Goal: Communication & Community: Answer question/provide support

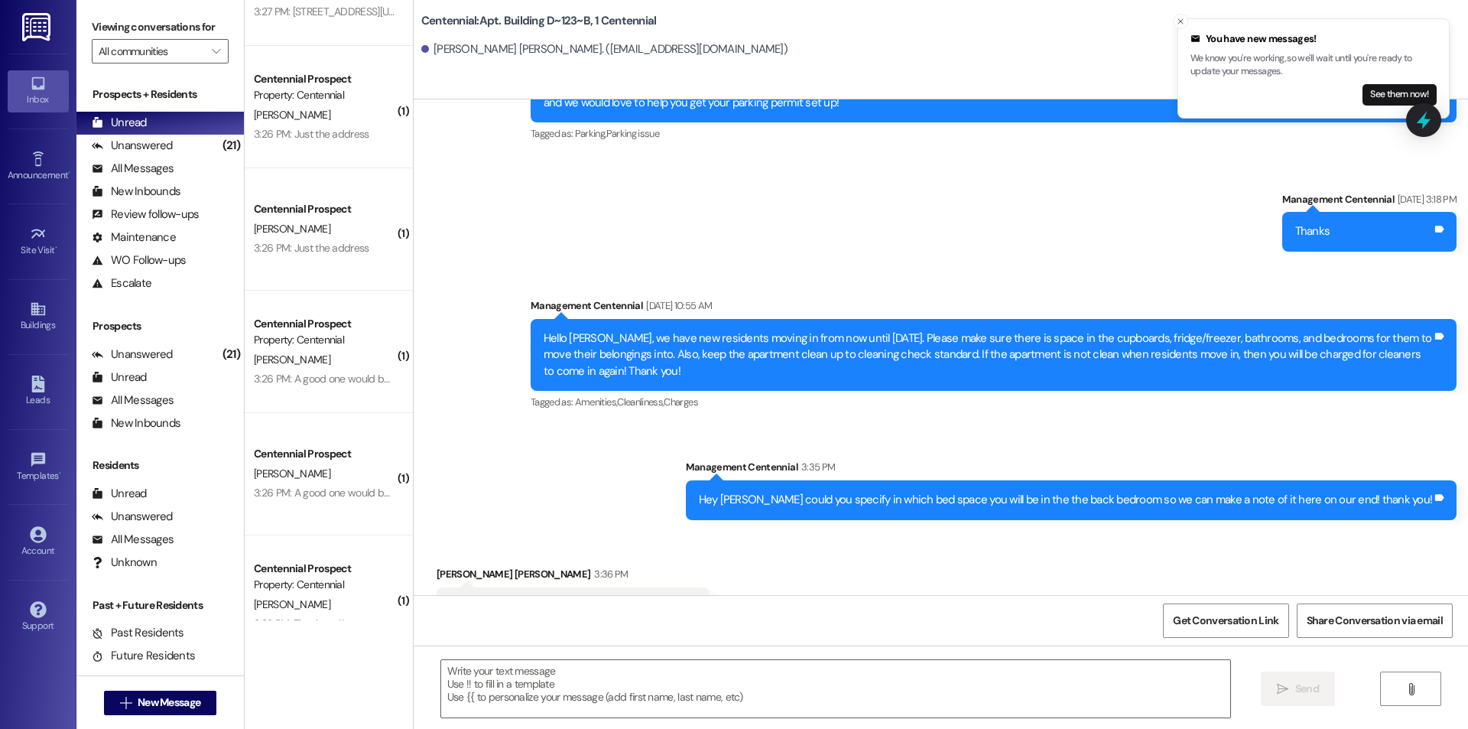
scroll to position [1530, 0]
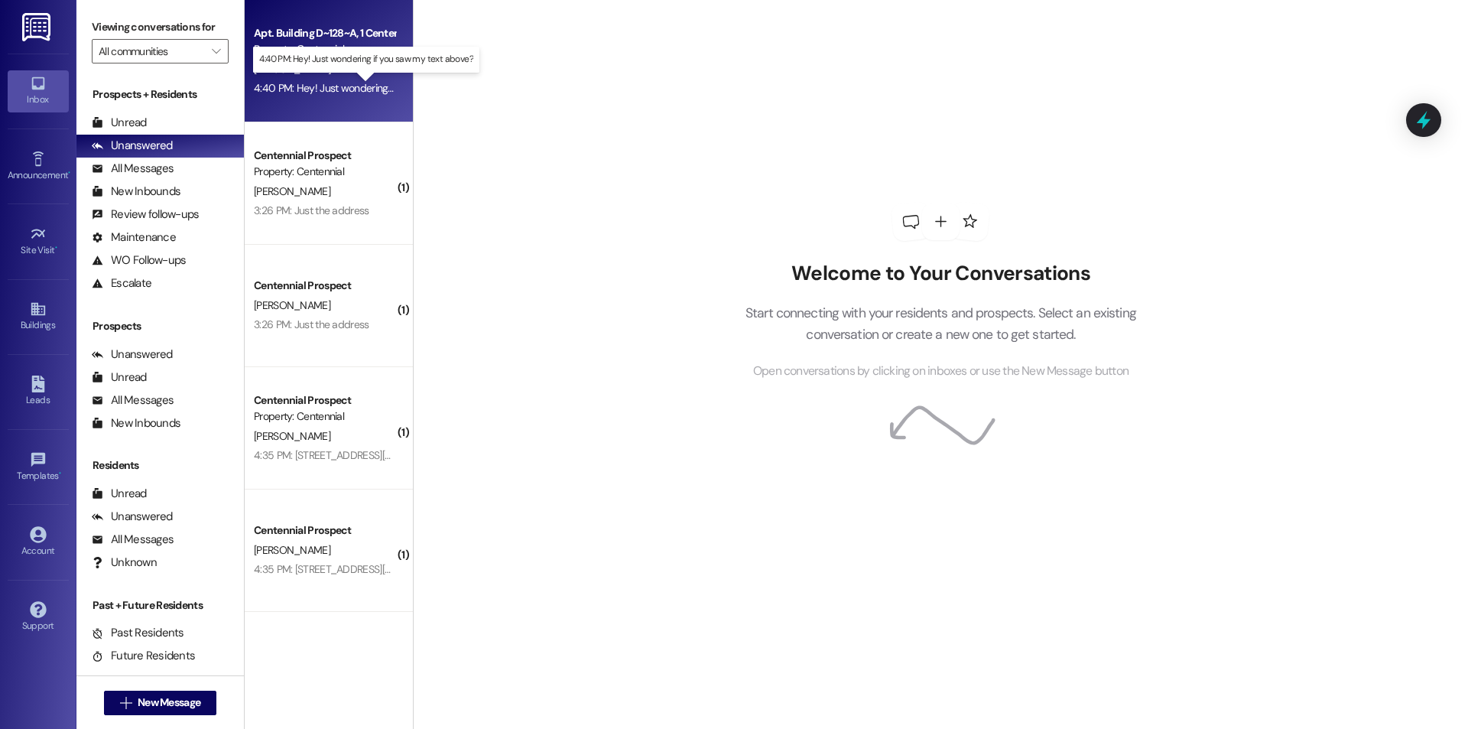
click at [327, 86] on div "4:40 PM: Hey! Just wondering if you saw my text above? 4:40 PM: Hey! Just wonde…" at bounding box center [380, 88] width 252 height 14
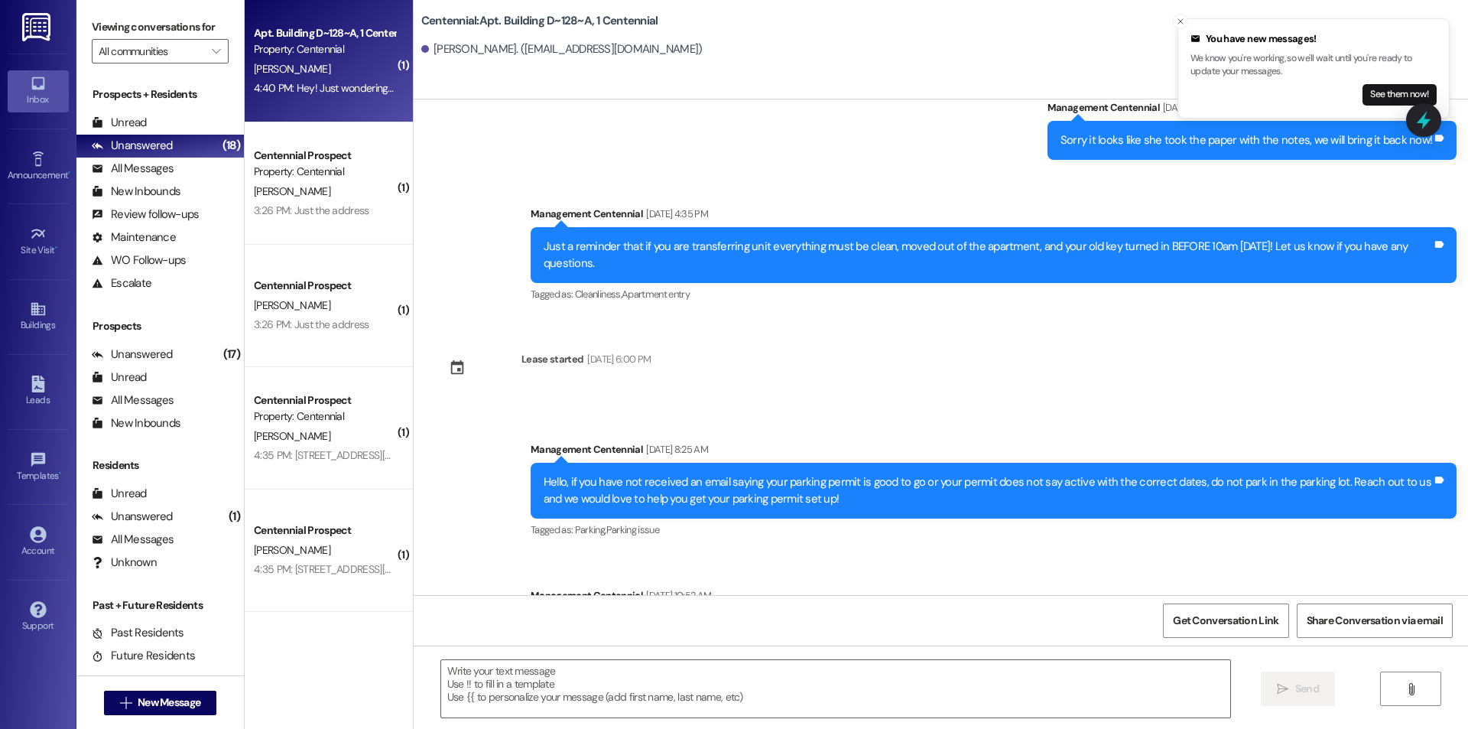
scroll to position [8853, 0]
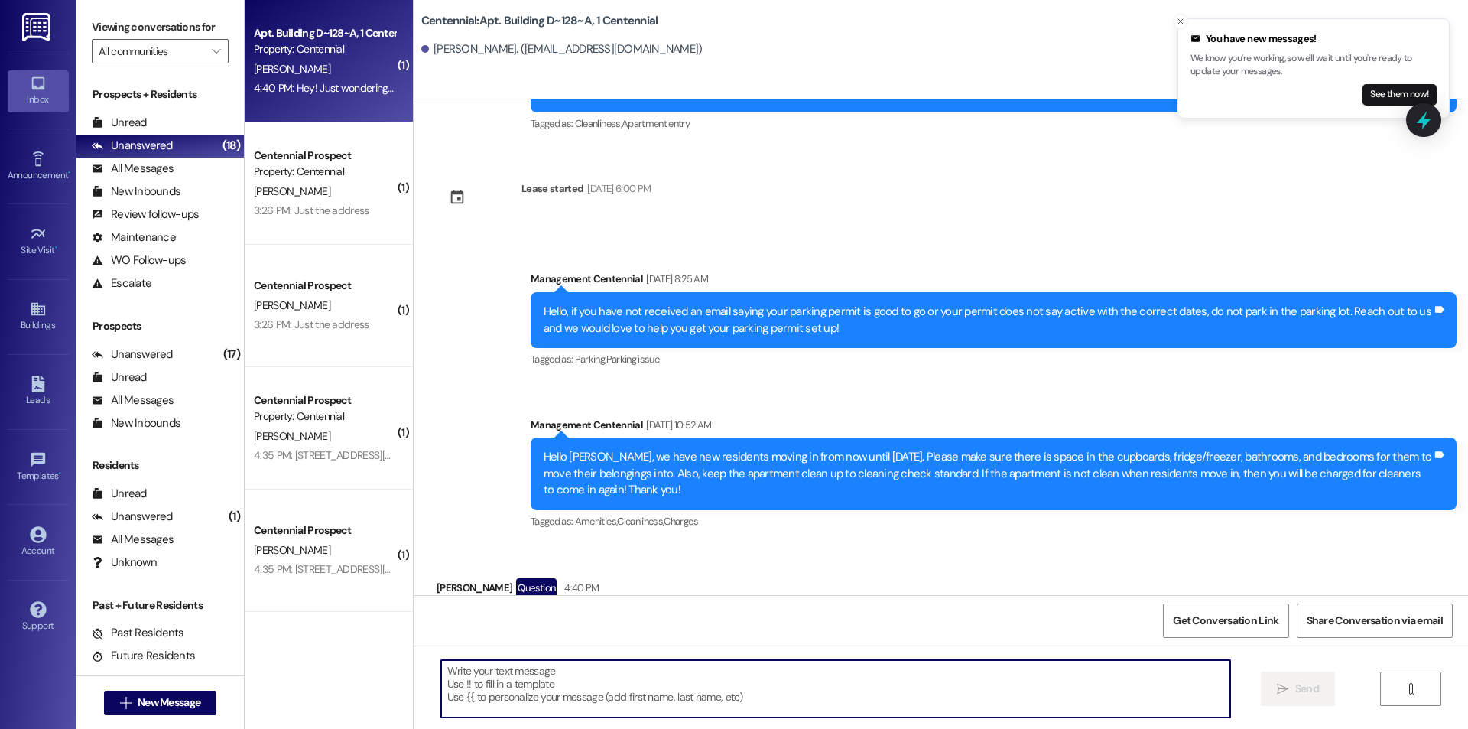
click at [683, 683] on textarea at bounding box center [835, 688] width 789 height 57
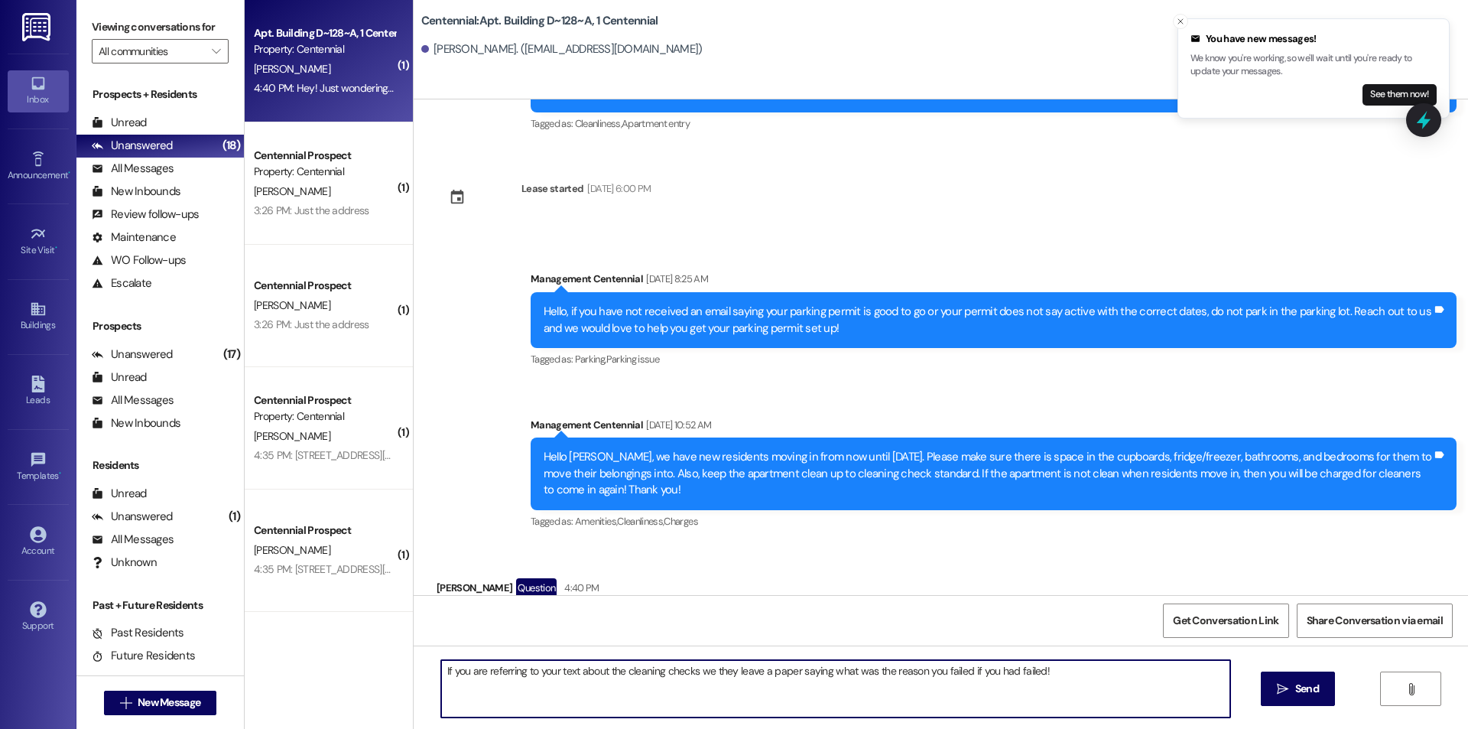
click at [1051, 681] on textarea "If you are referring to your text about the cleaning checks we they leave a pap…" at bounding box center [835, 688] width 789 height 57
click at [700, 672] on textarea "If you are referring to your text about the cleaning checks we they leave a pap…" at bounding box center [835, 688] width 789 height 57
drag, startPoint x: 1017, startPoint y: 672, endPoint x: 944, endPoint y: 669, distance: 73.5
click at [944, 669] on textarea "If you are referring to your text about the cleaning checks, they leave a paper…" at bounding box center [835, 688] width 789 height 57
type textarea "If you are referring to your text about the cleaning checks, they leave a paper…"
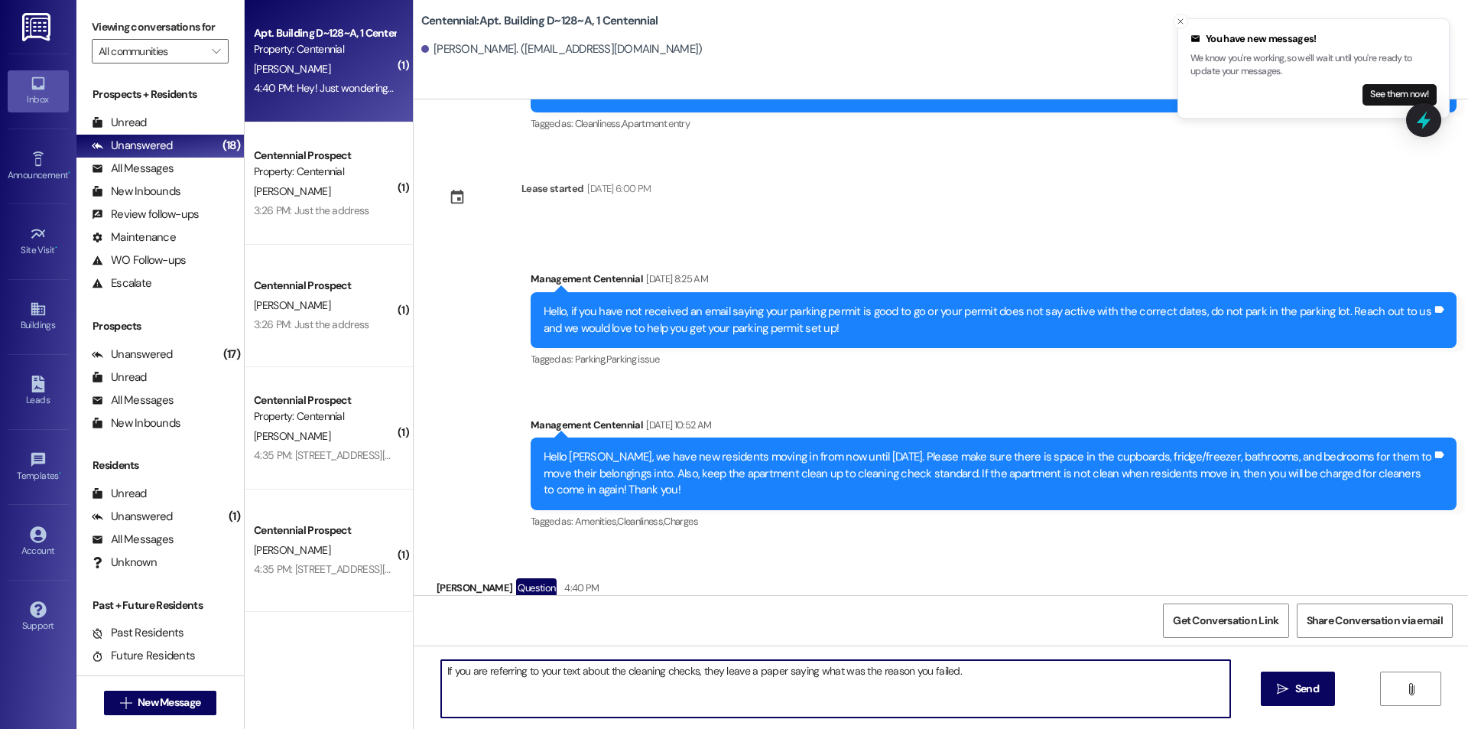
drag, startPoint x: 1307, startPoint y: 692, endPoint x: 822, endPoint y: 337, distance: 600.9
click at [1307, 691] on span "Send" at bounding box center [1308, 689] width 24 height 16
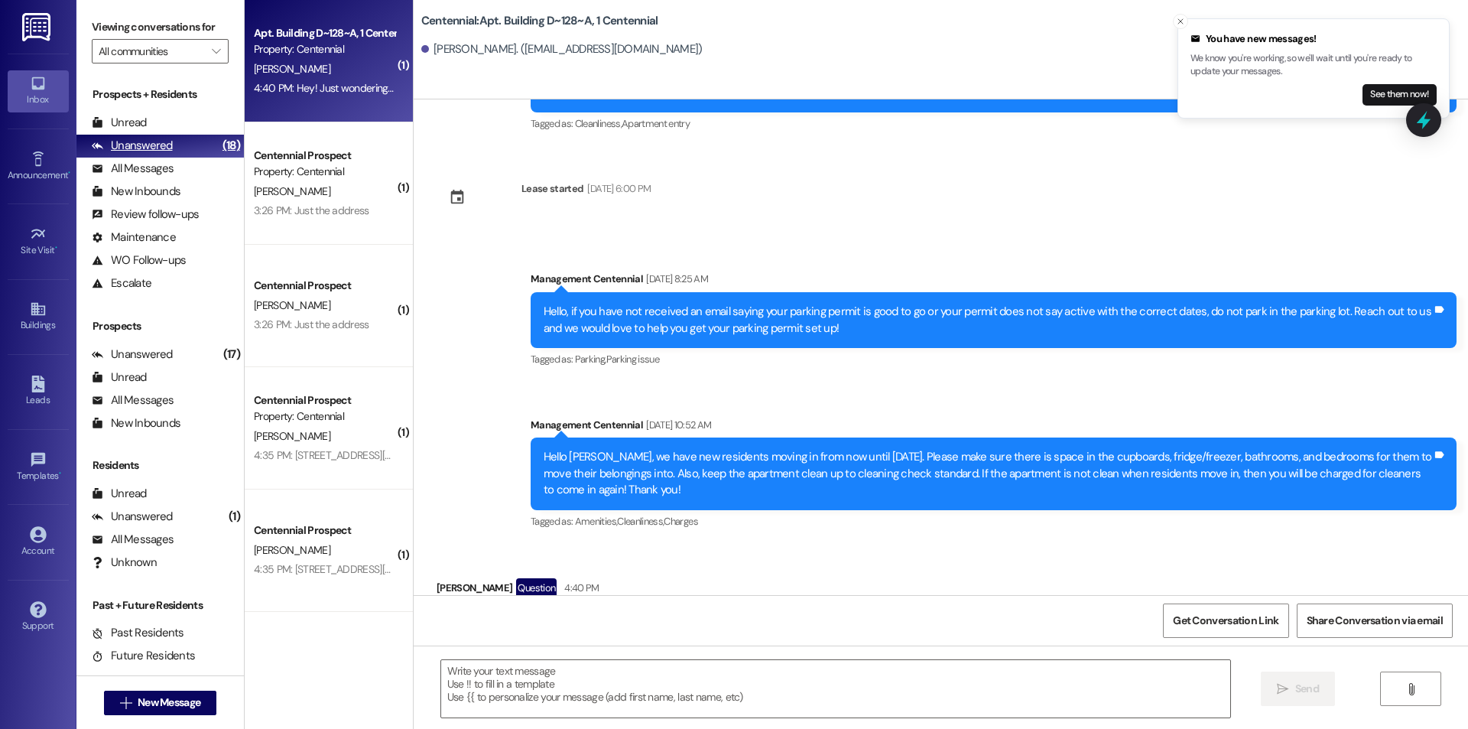
scroll to position [8852, 0]
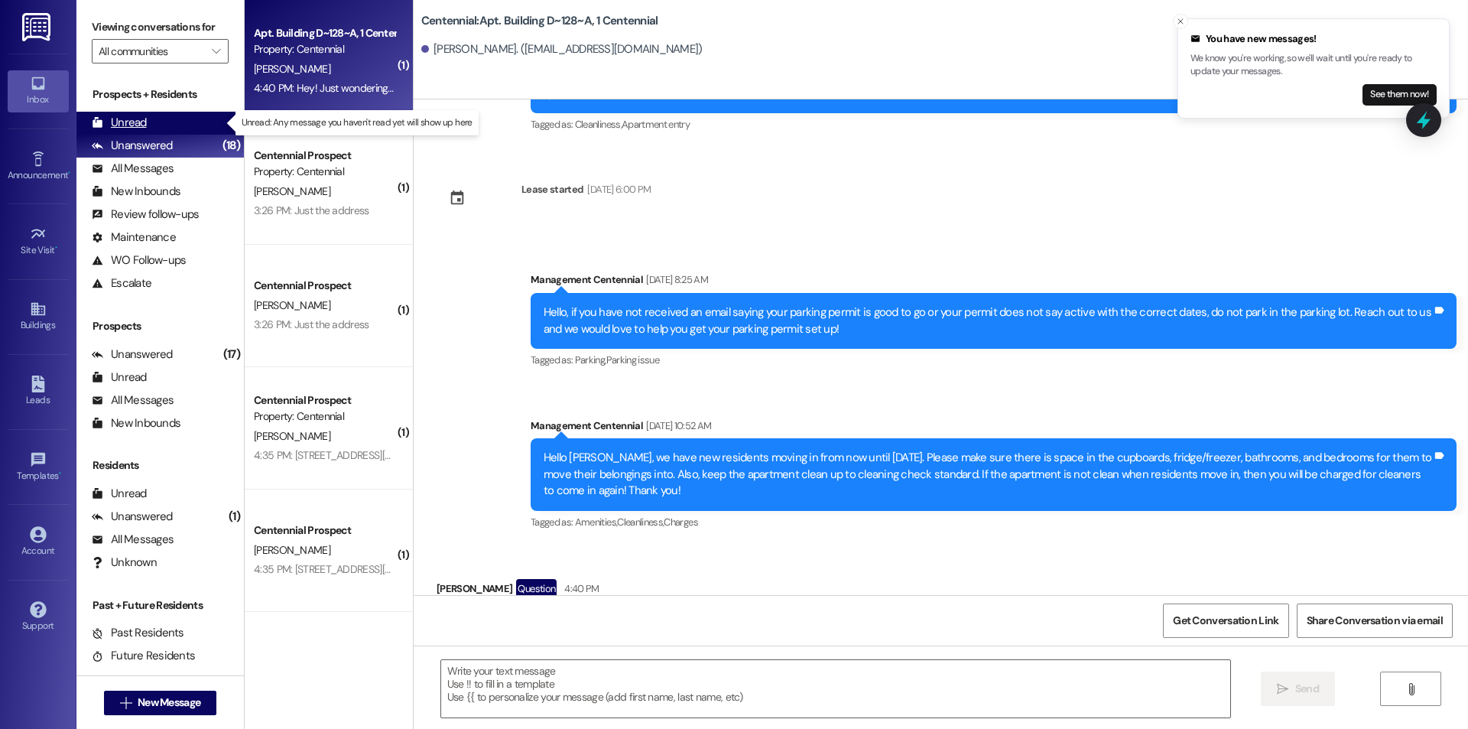
click at [138, 119] on div "Unread" at bounding box center [119, 123] width 55 height 16
click at [134, 140] on div "Unanswered" at bounding box center [132, 146] width 81 height 16
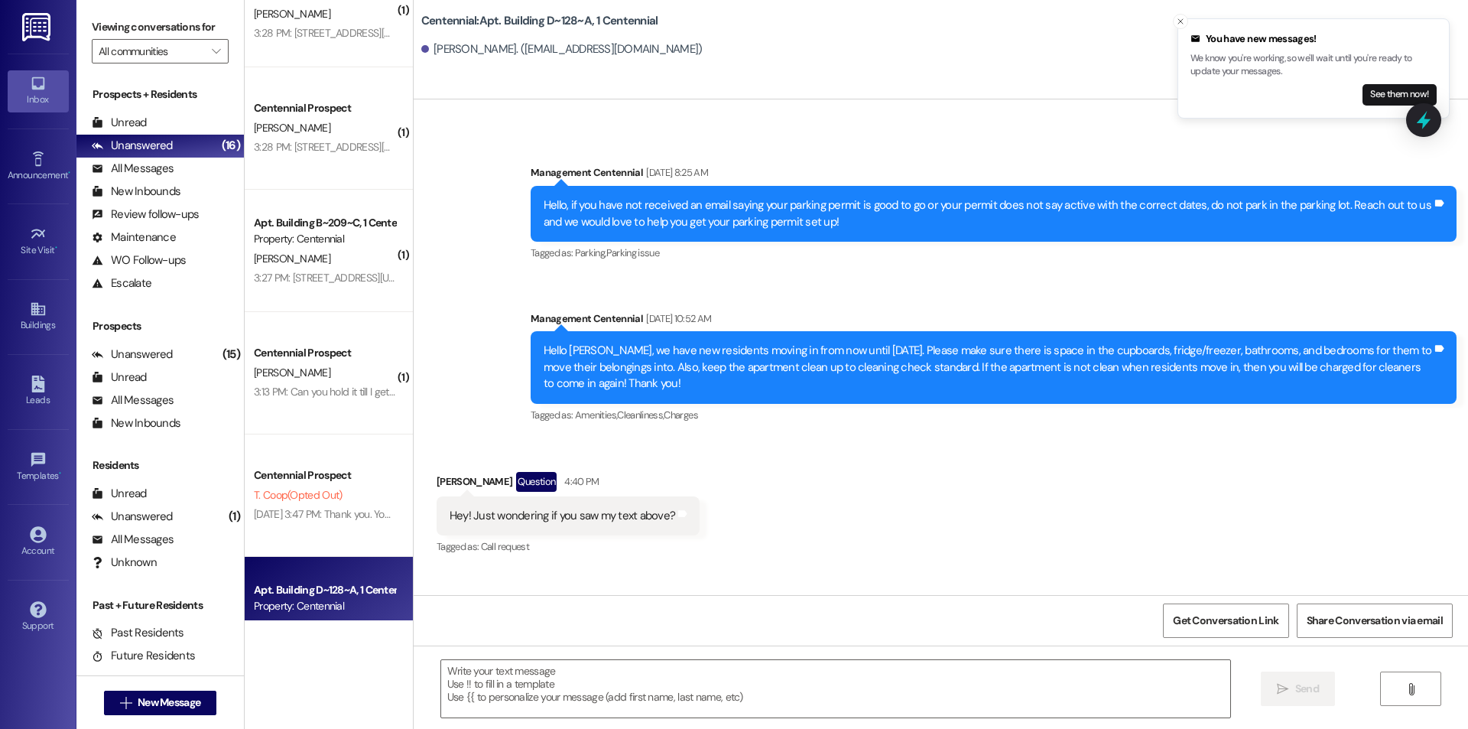
scroll to position [2294, 0]
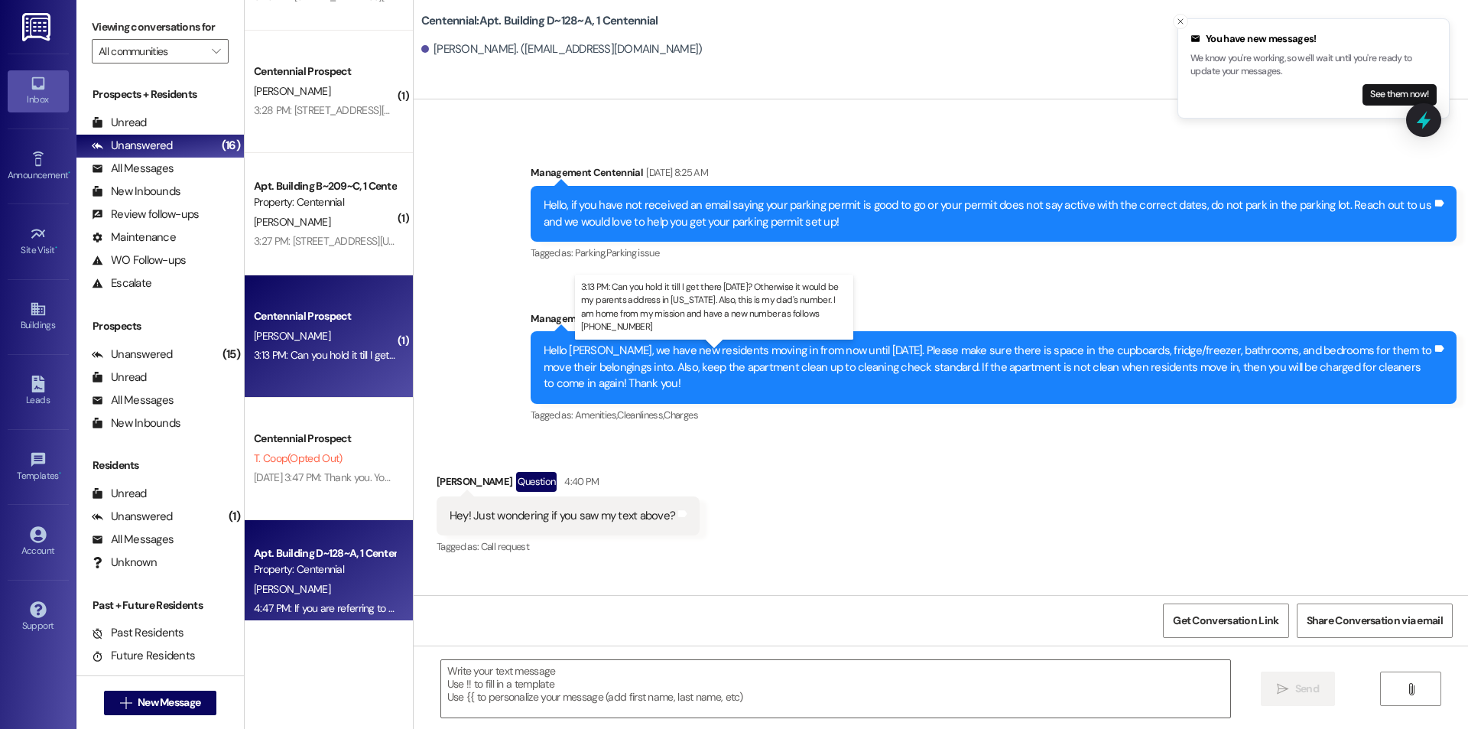
click at [321, 359] on div "3:13 PM: Can you hold it till I get there on Monday? Otherwise it would be my p…" at bounding box center [731, 355] width 954 height 14
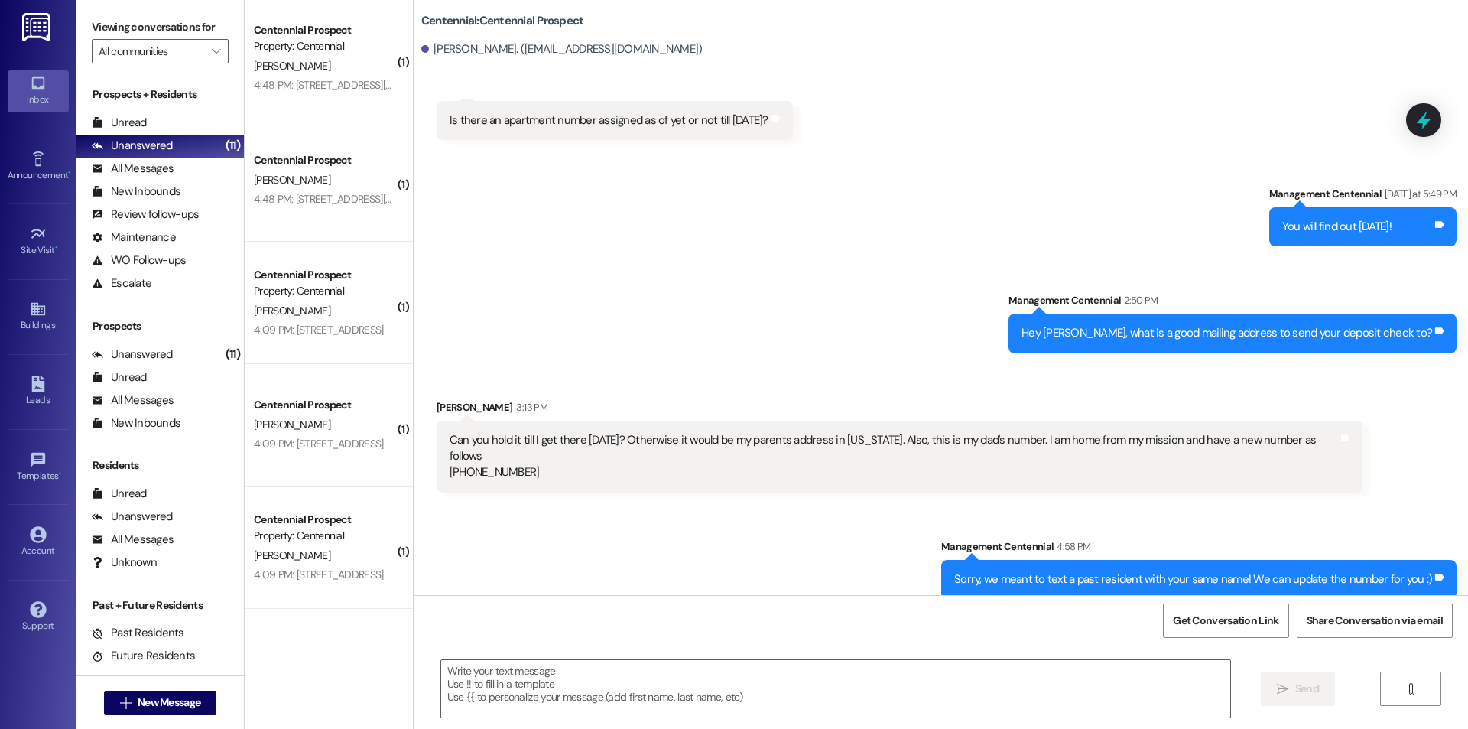
scroll to position [0, 0]
click at [44, 387] on icon at bounding box center [38, 384] width 17 height 17
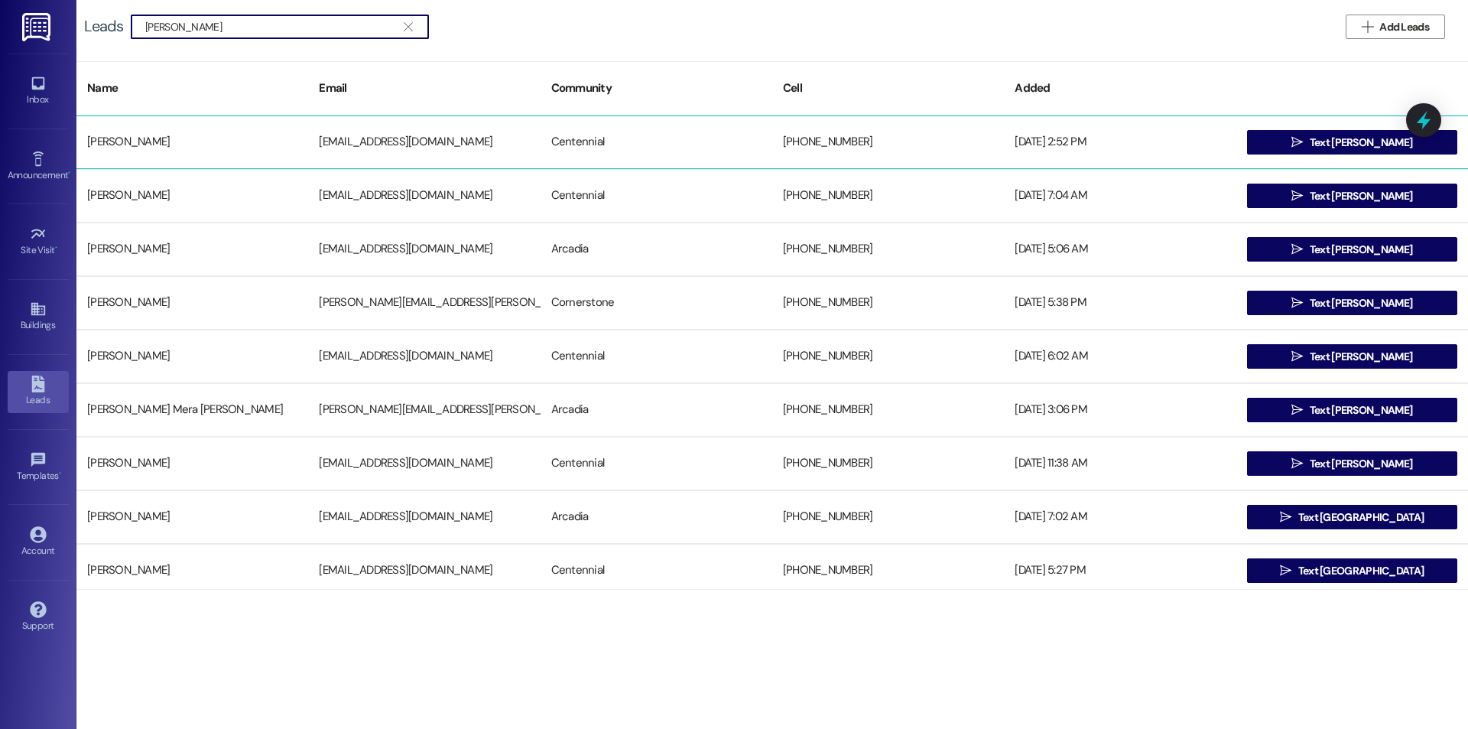
type input "samuel rober"
click at [603, 141] on div "Centennial" at bounding box center [657, 142] width 232 height 31
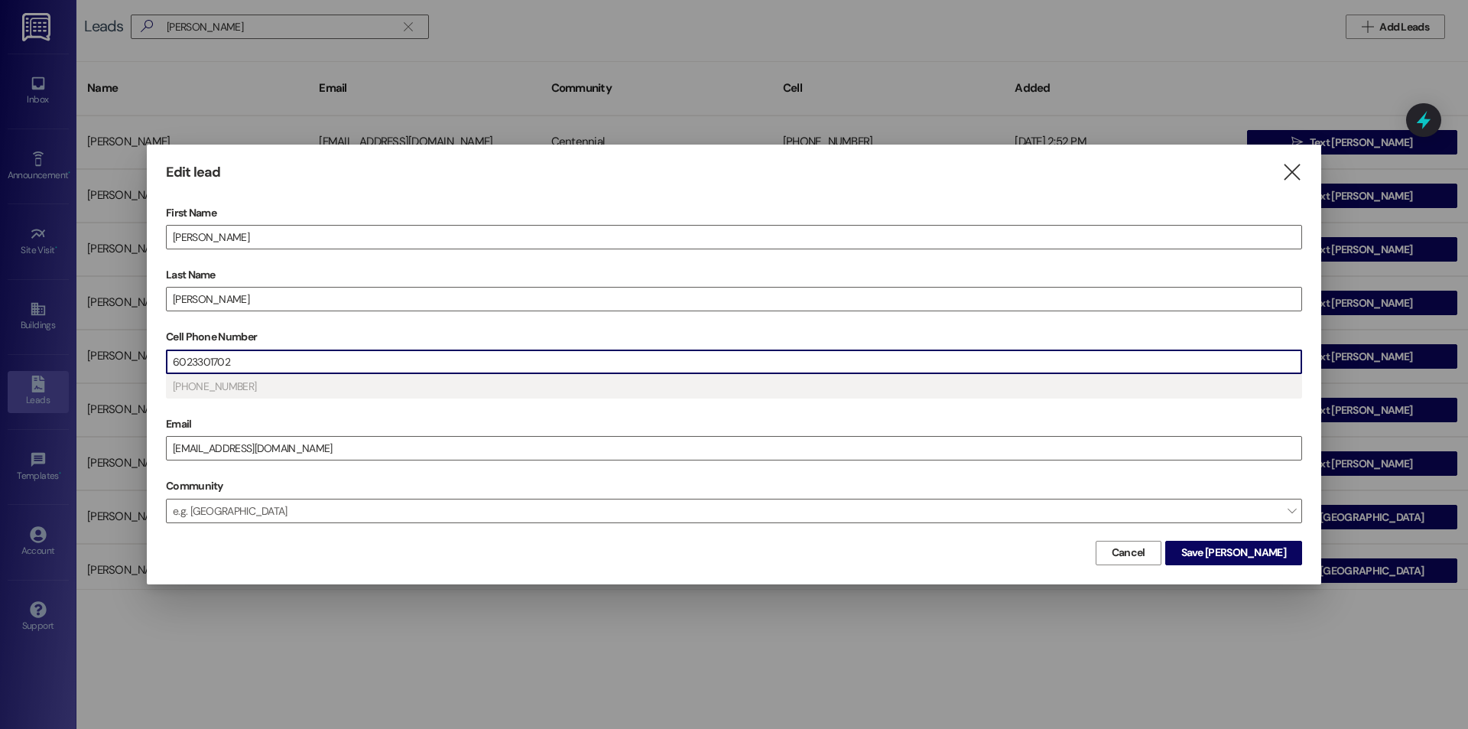
drag, startPoint x: 244, startPoint y: 362, endPoint x: 191, endPoint y: 363, distance: 52.8
click at [191, 363] on input "6023301702" at bounding box center [734, 361] width 1135 height 23
click at [1276, 557] on span "Save Samuel" at bounding box center [1234, 553] width 105 height 16
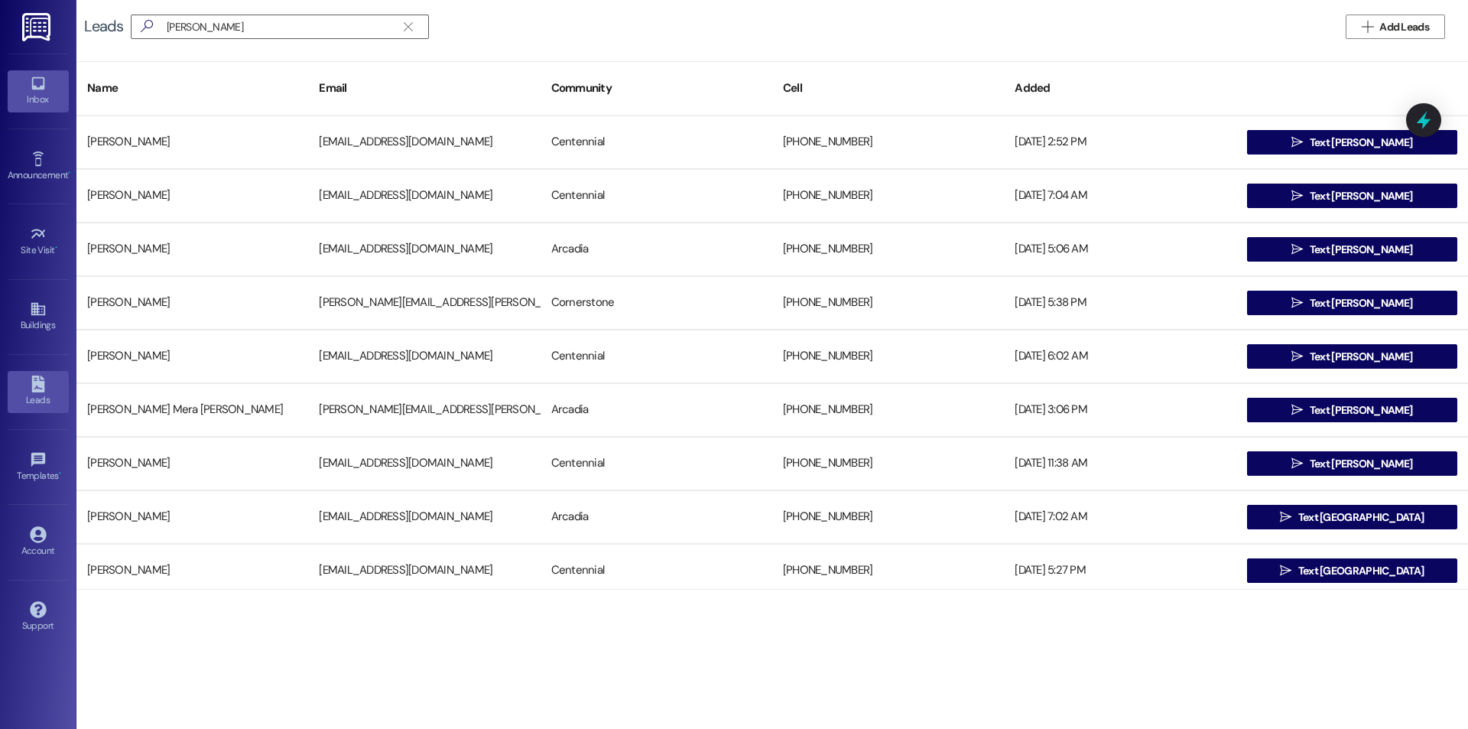
click at [36, 100] on div "Inbox" at bounding box center [38, 99] width 76 height 15
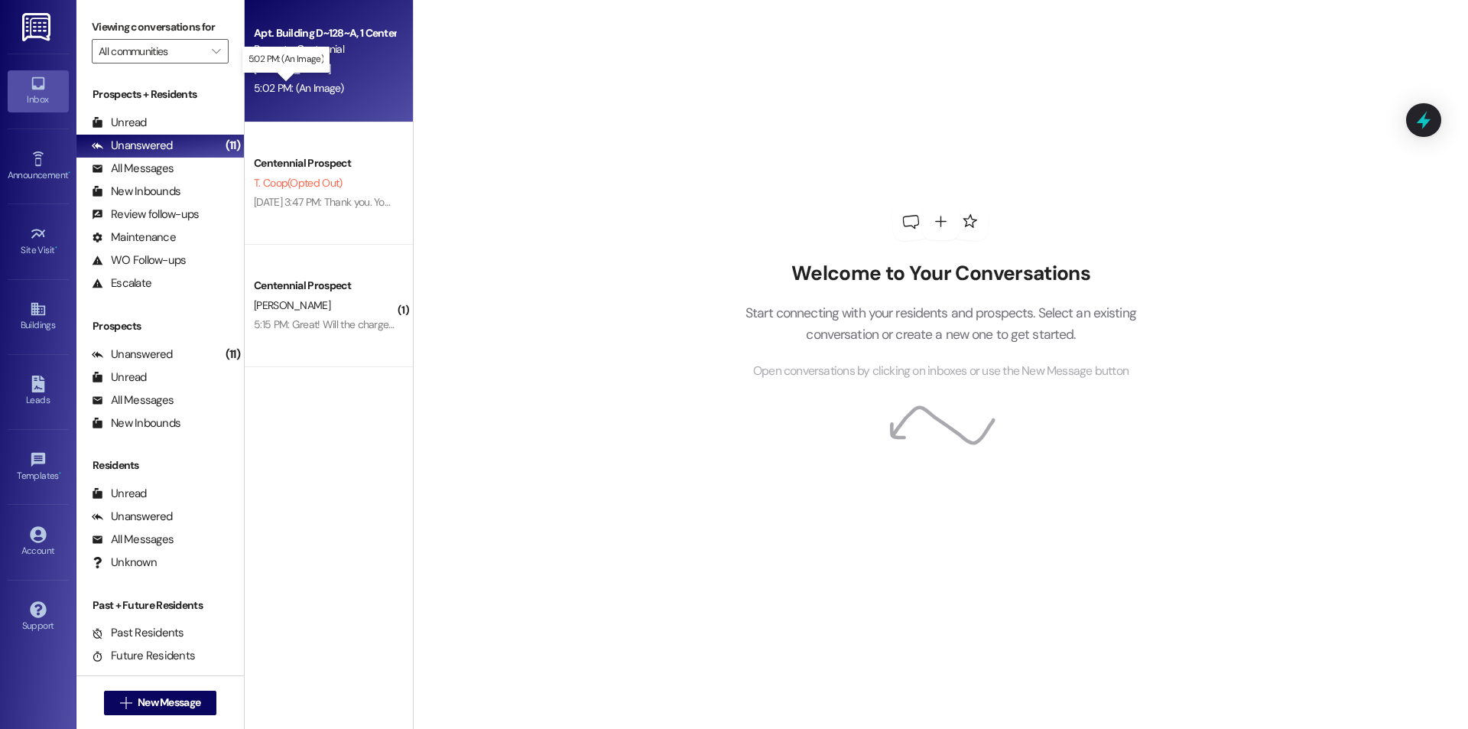
click at [299, 89] on div "5:02 PM: (An Image) 5:02 PM: (An Image)" at bounding box center [299, 88] width 90 height 14
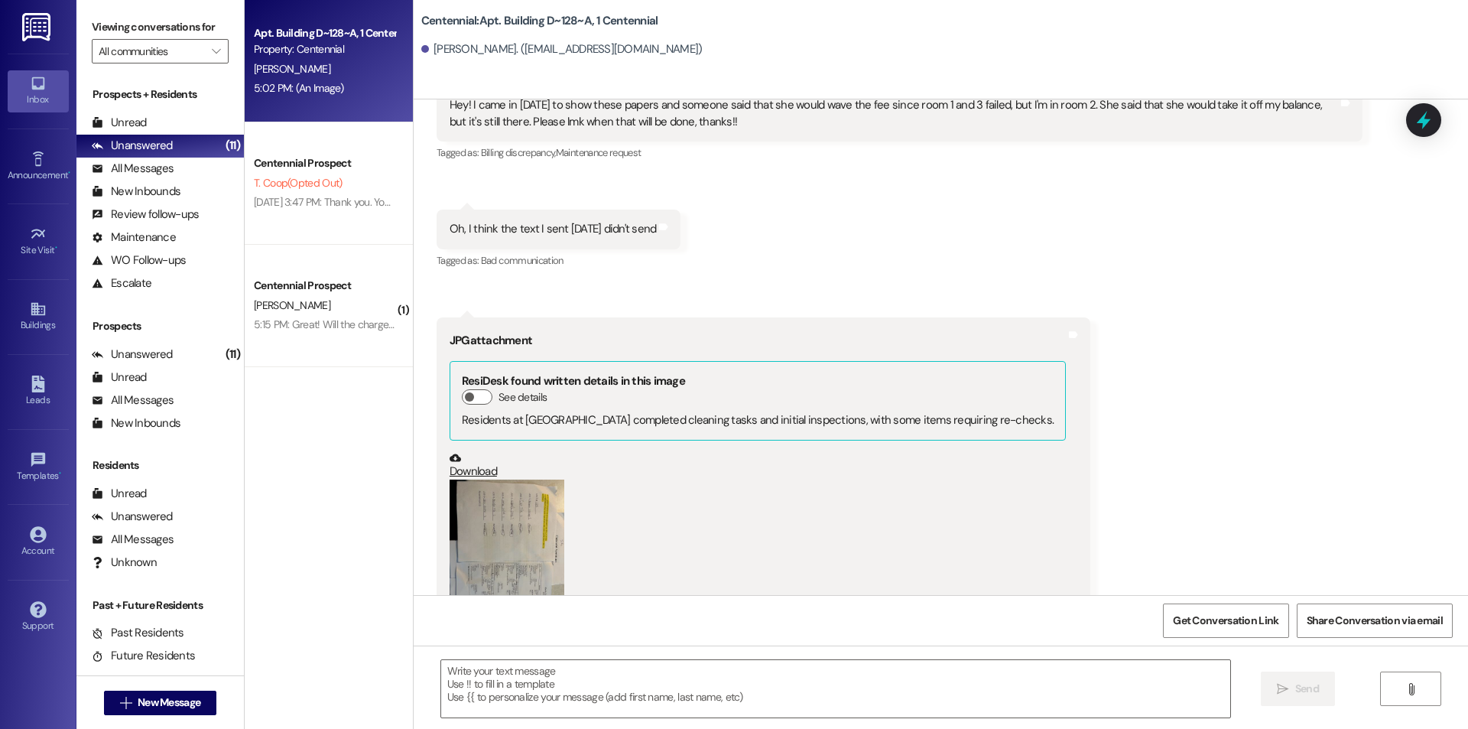
scroll to position [9609, 0]
click at [516, 497] on button "Zoom image" at bounding box center [507, 555] width 115 height 153
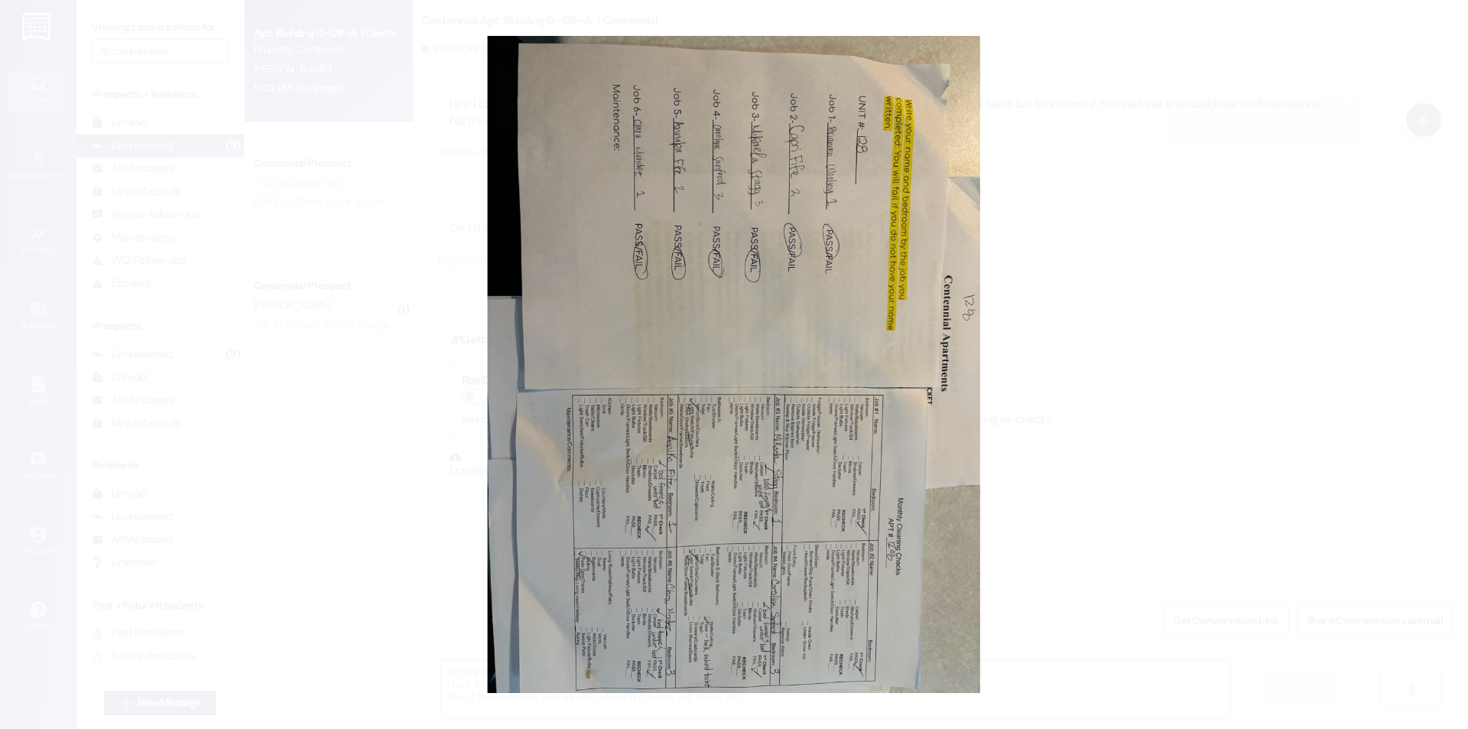
click at [1099, 389] on button "Unzoom image" at bounding box center [734, 364] width 1468 height 729
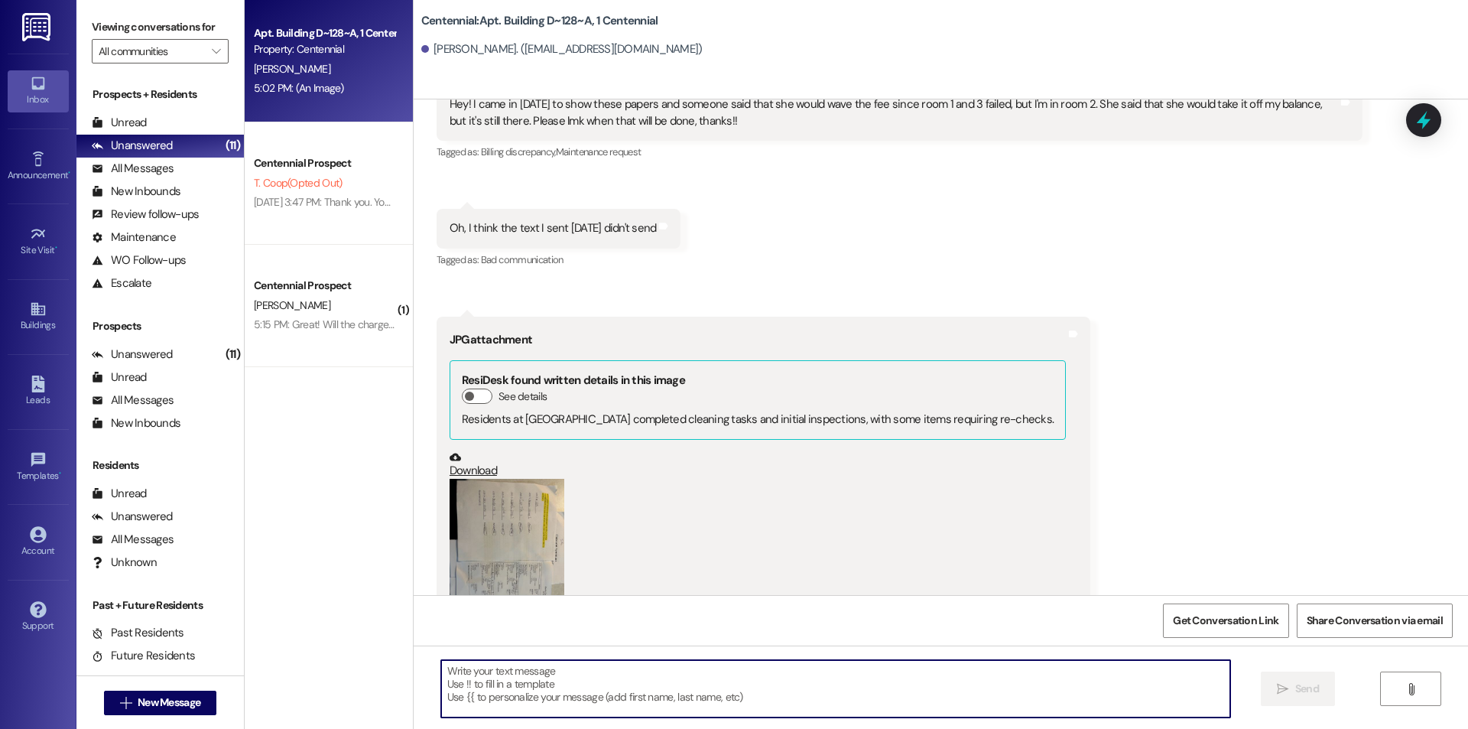
click at [631, 691] on textarea at bounding box center [835, 688] width 789 height 57
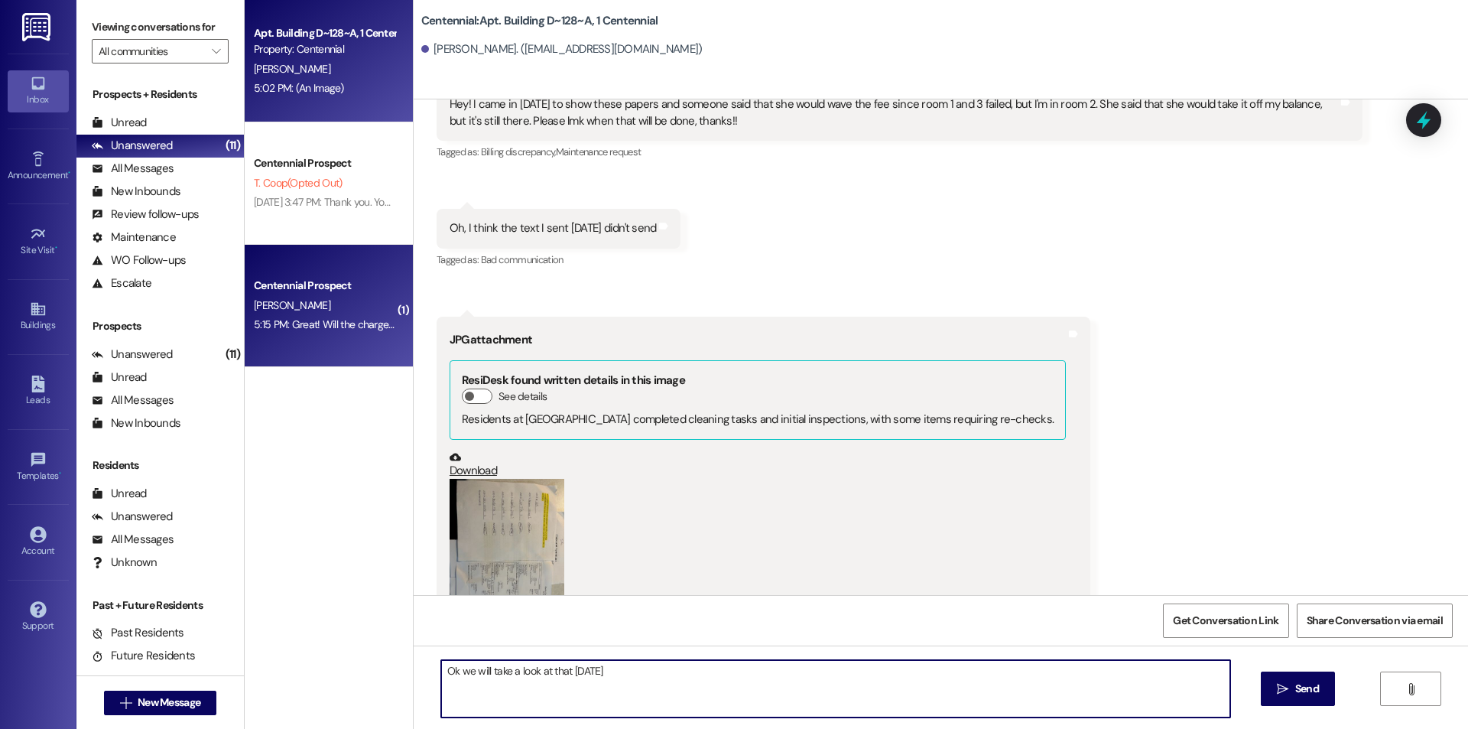
type textarea "Ok we will take a look at that tomorrow"
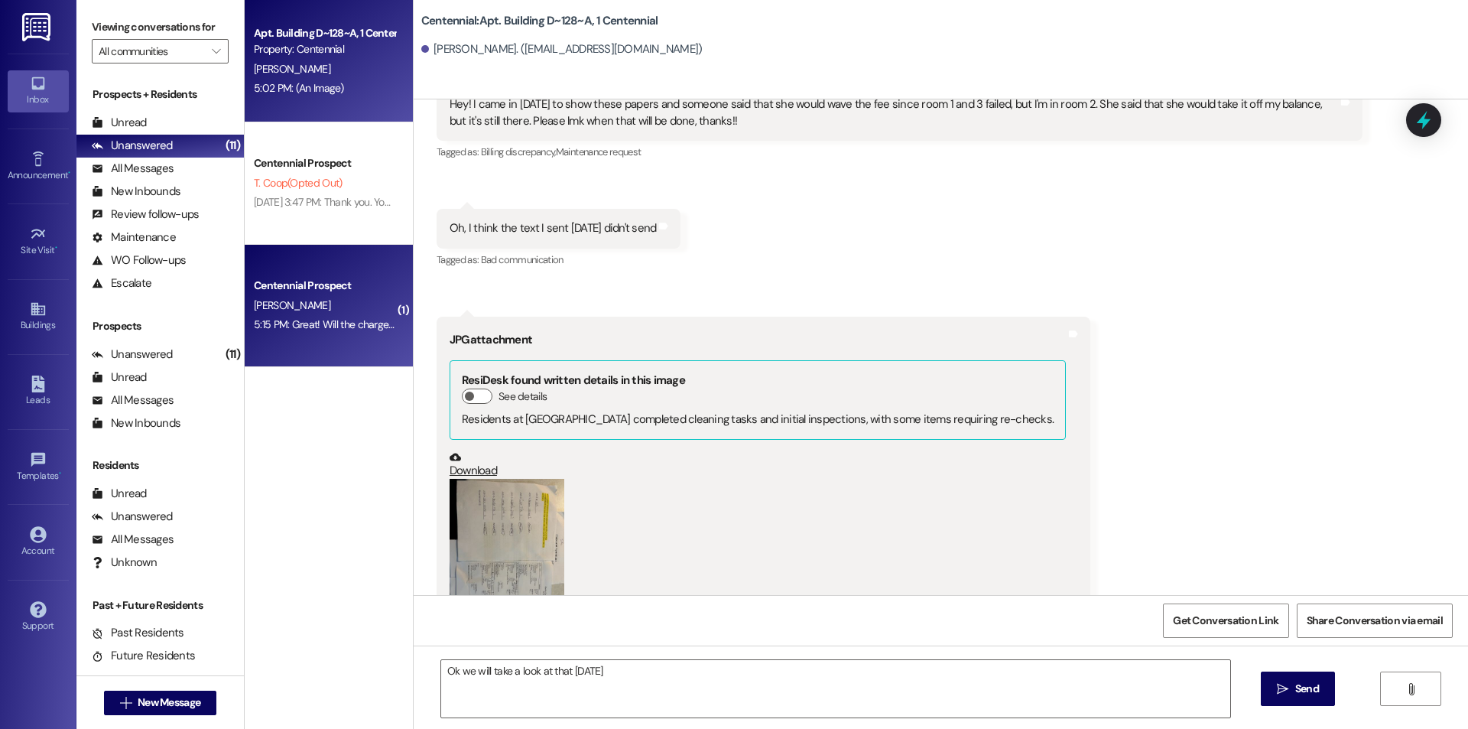
click at [303, 306] on div "D. Sedig" at bounding box center [324, 305] width 145 height 19
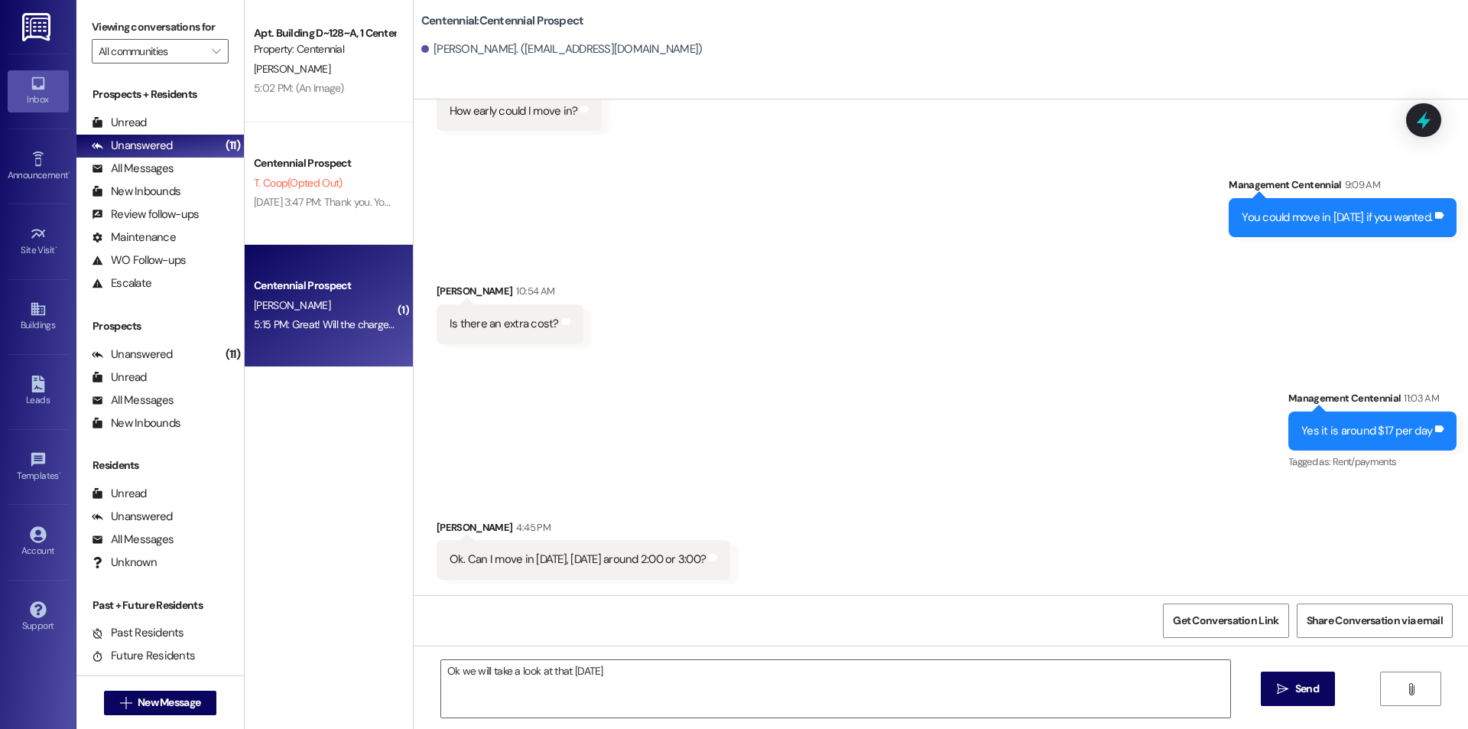
scroll to position [2530, 0]
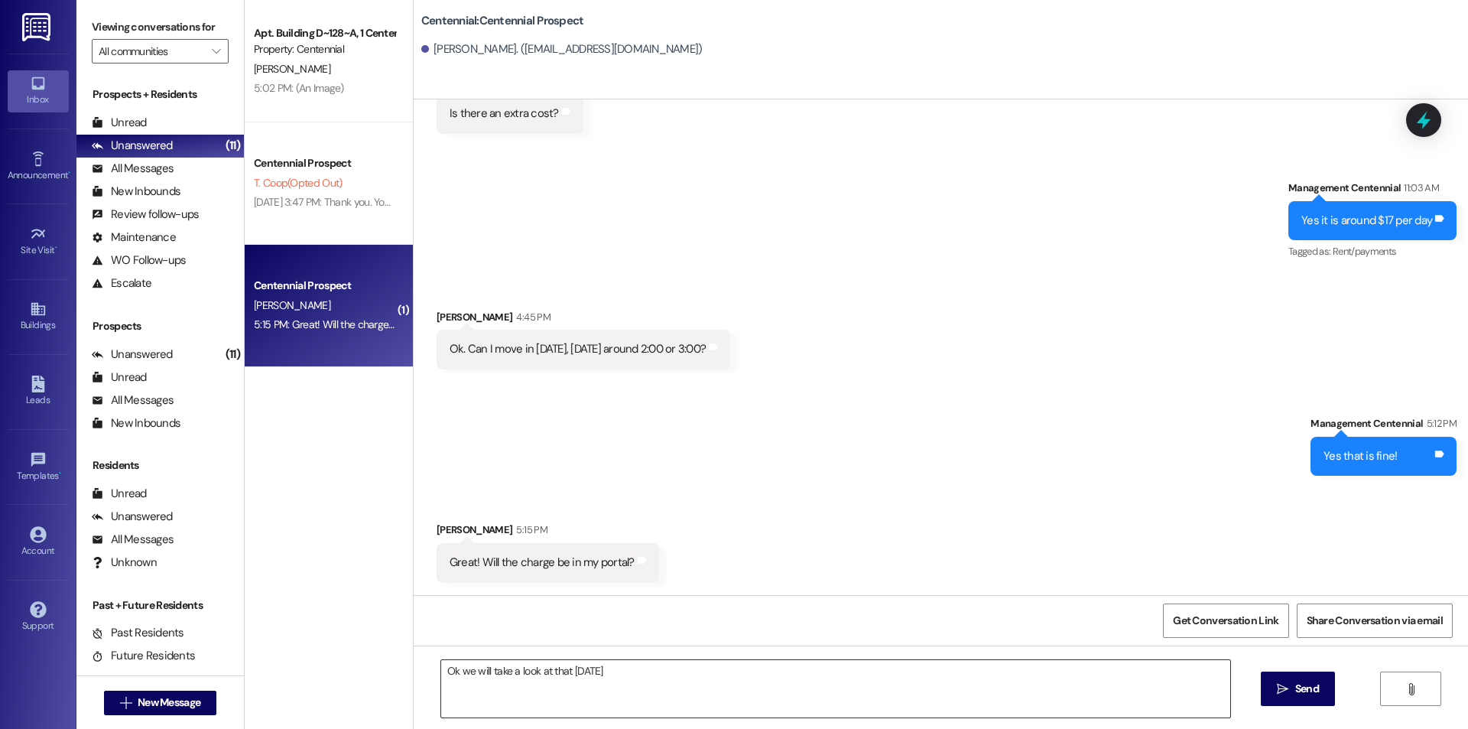
click at [758, 699] on textarea "Ok we will take a look at that tomorrow" at bounding box center [835, 688] width 789 height 57
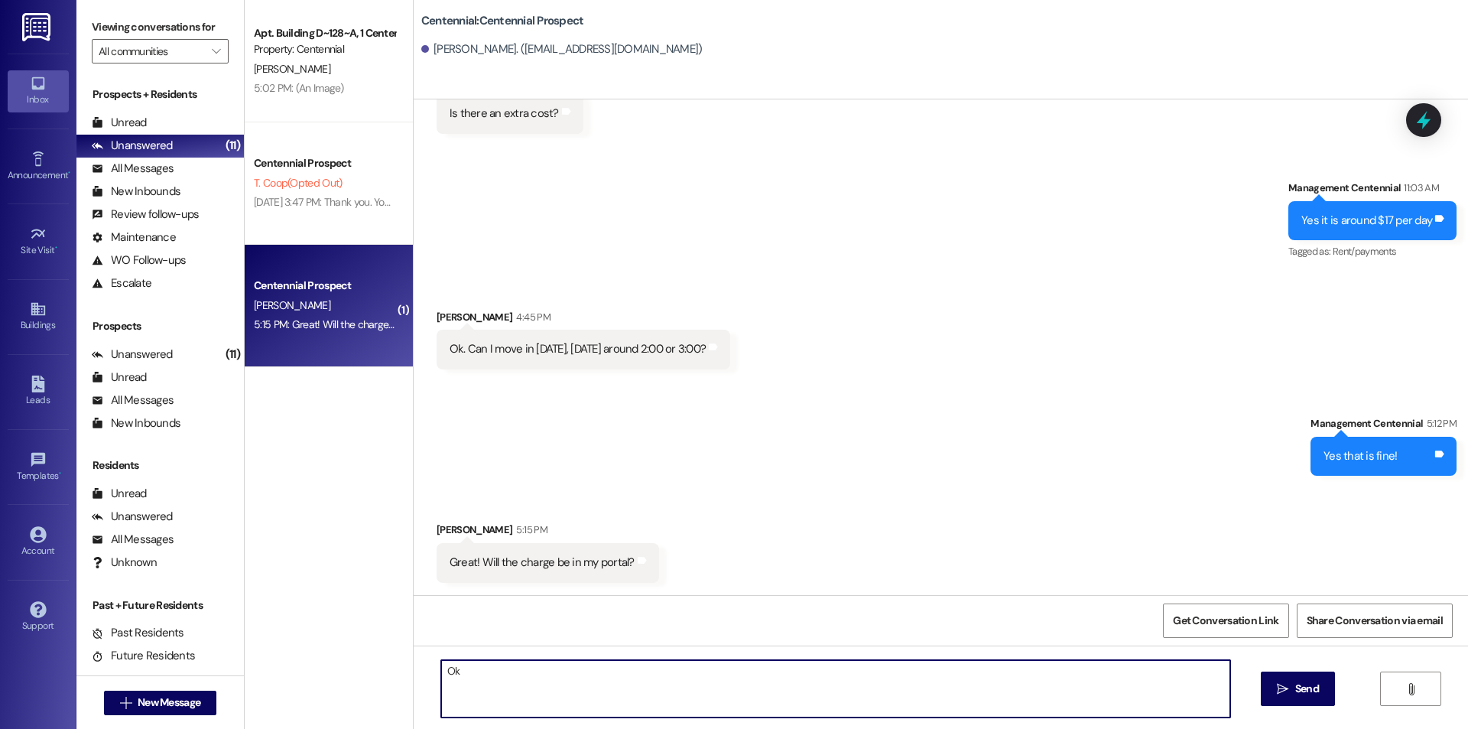
type textarea "O"
type textarea "Yes it will be on your resident portal after you have moved in!"
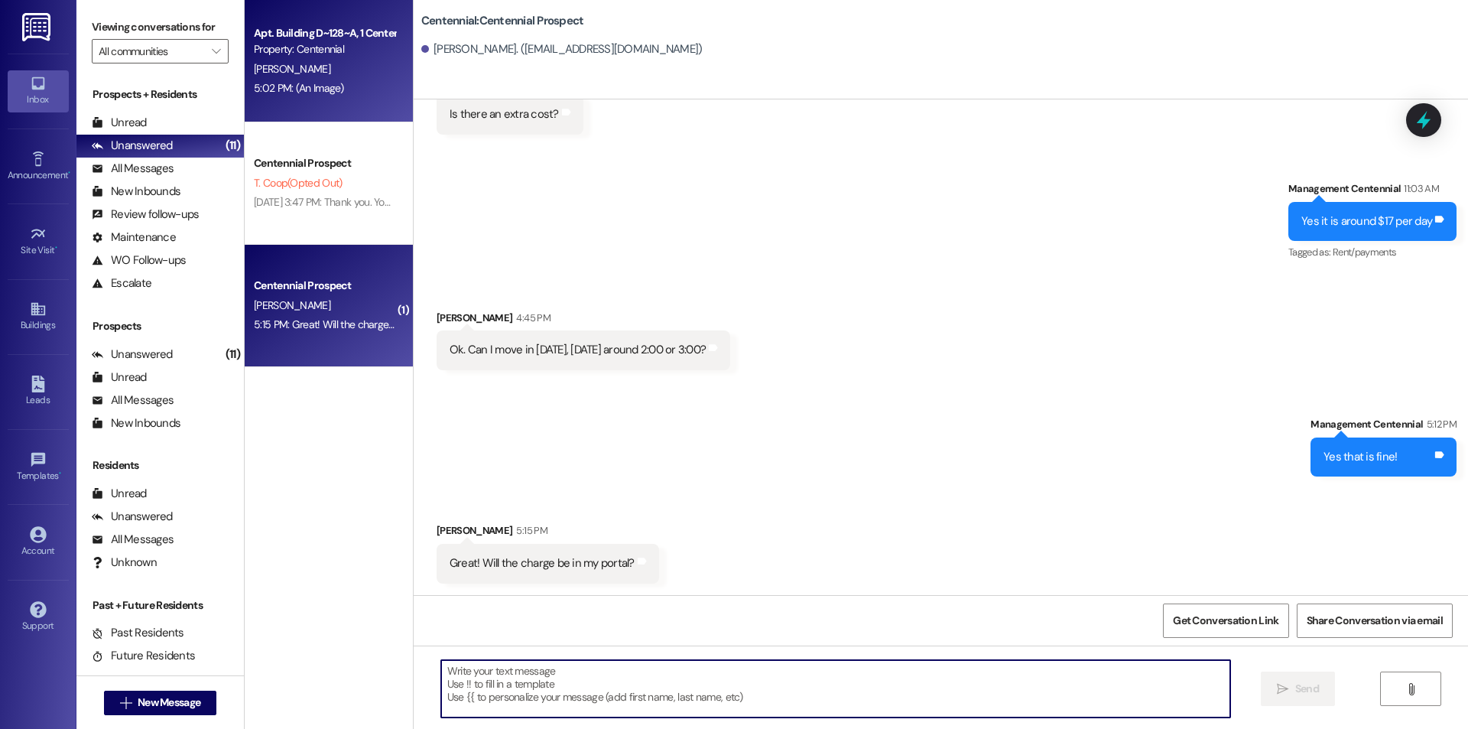
click at [259, 60] on div "A. Fife" at bounding box center [324, 69] width 145 height 19
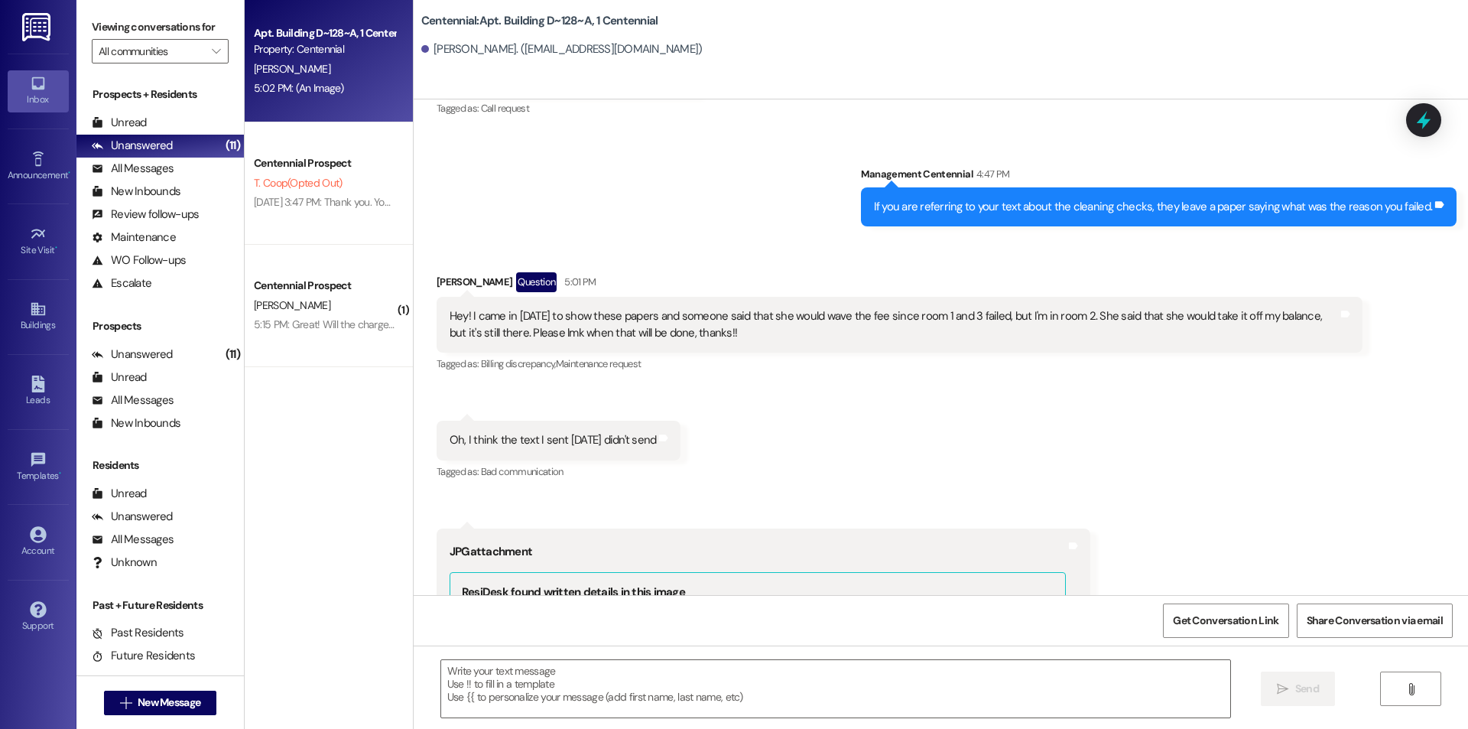
scroll to position [9380, 0]
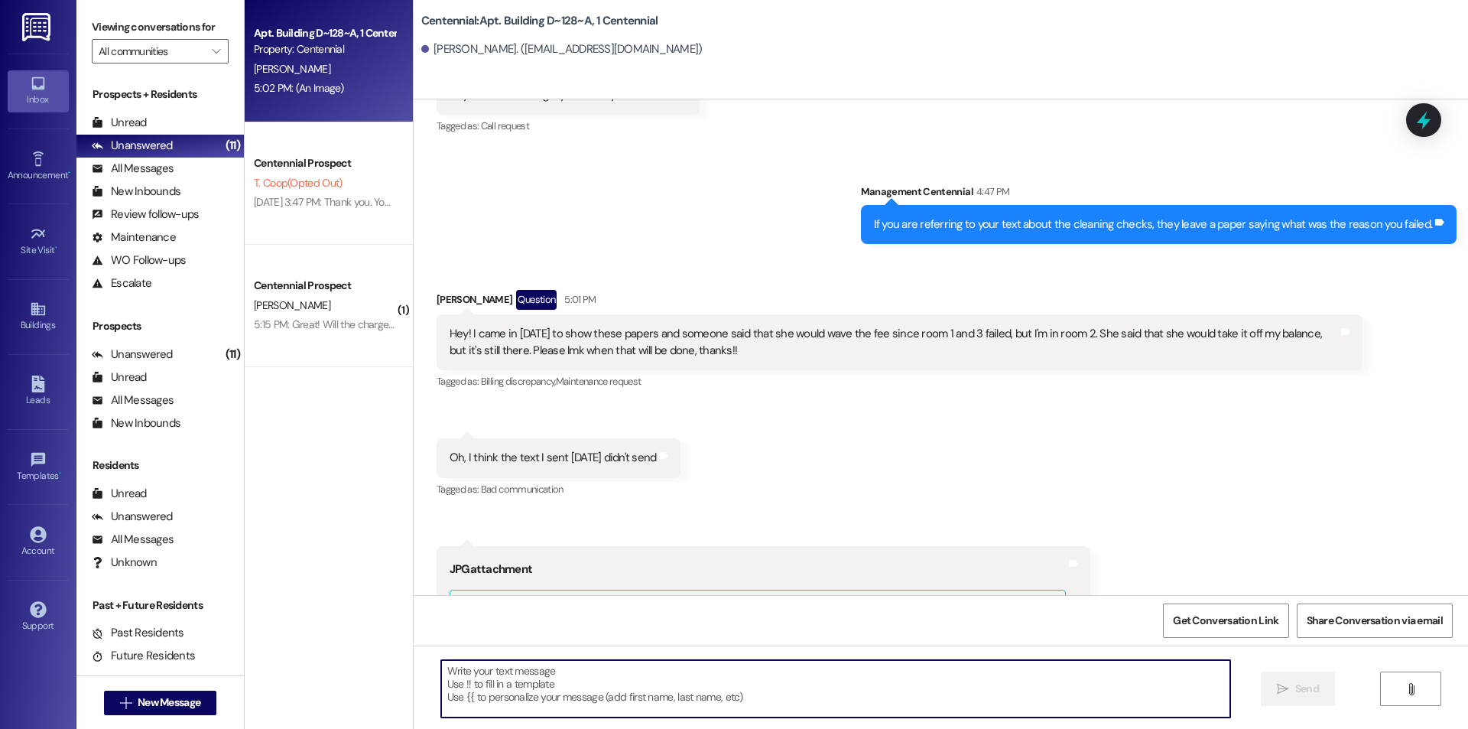
click at [704, 702] on textarea at bounding box center [835, 688] width 789 height 57
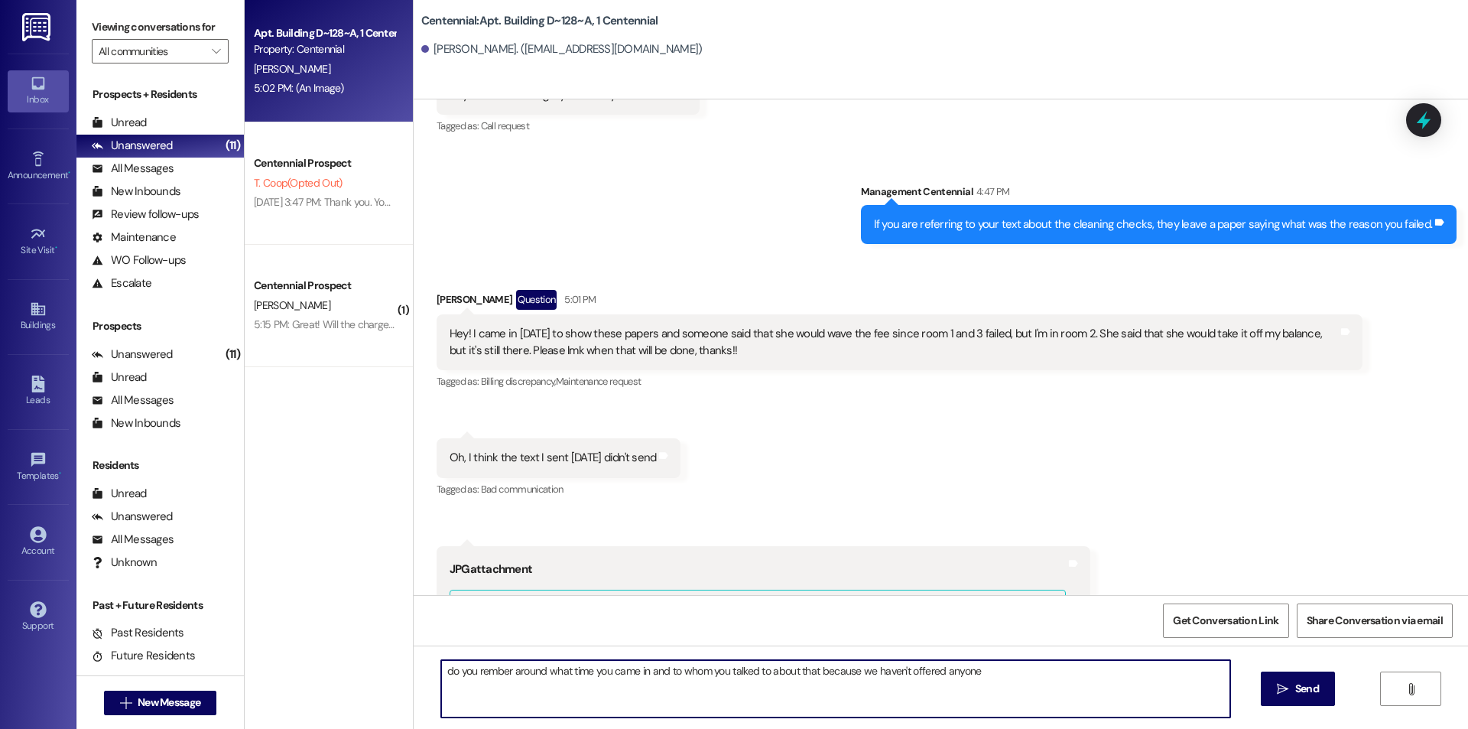
drag, startPoint x: 496, startPoint y: 663, endPoint x: 485, endPoint y: 671, distance: 13.2
click at [485, 671] on textarea "do you rember around what time you came in and to whom you talked to about that…" at bounding box center [835, 688] width 789 height 57
click at [443, 670] on textarea "do you remember around what time you came in and to whom you talked to about th…" at bounding box center [835, 688] width 789 height 57
click at [1003, 671] on textarea "Do you remember around what time you came in and to whom you talked to about th…" at bounding box center [835, 688] width 789 height 57
click at [961, 668] on textarea "Do you remember around what time you came in and to whom you talked to about th…" at bounding box center [835, 688] width 789 height 57
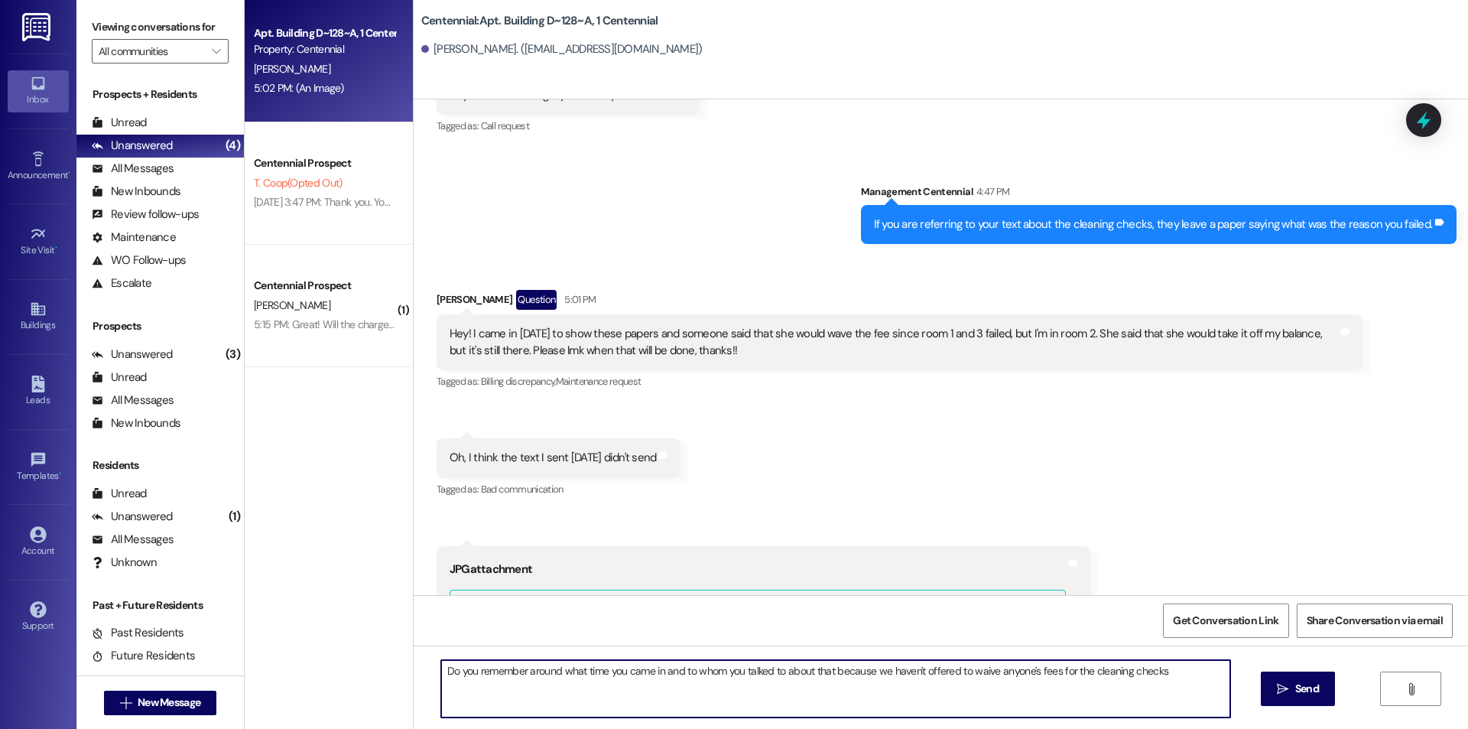
click at [1164, 680] on textarea "Do you remember around what time you came in and to whom you talked to about th…" at bounding box center [835, 688] width 789 height 57
type textarea "Do you remember around what time you came in and to whom you talked to about th…"
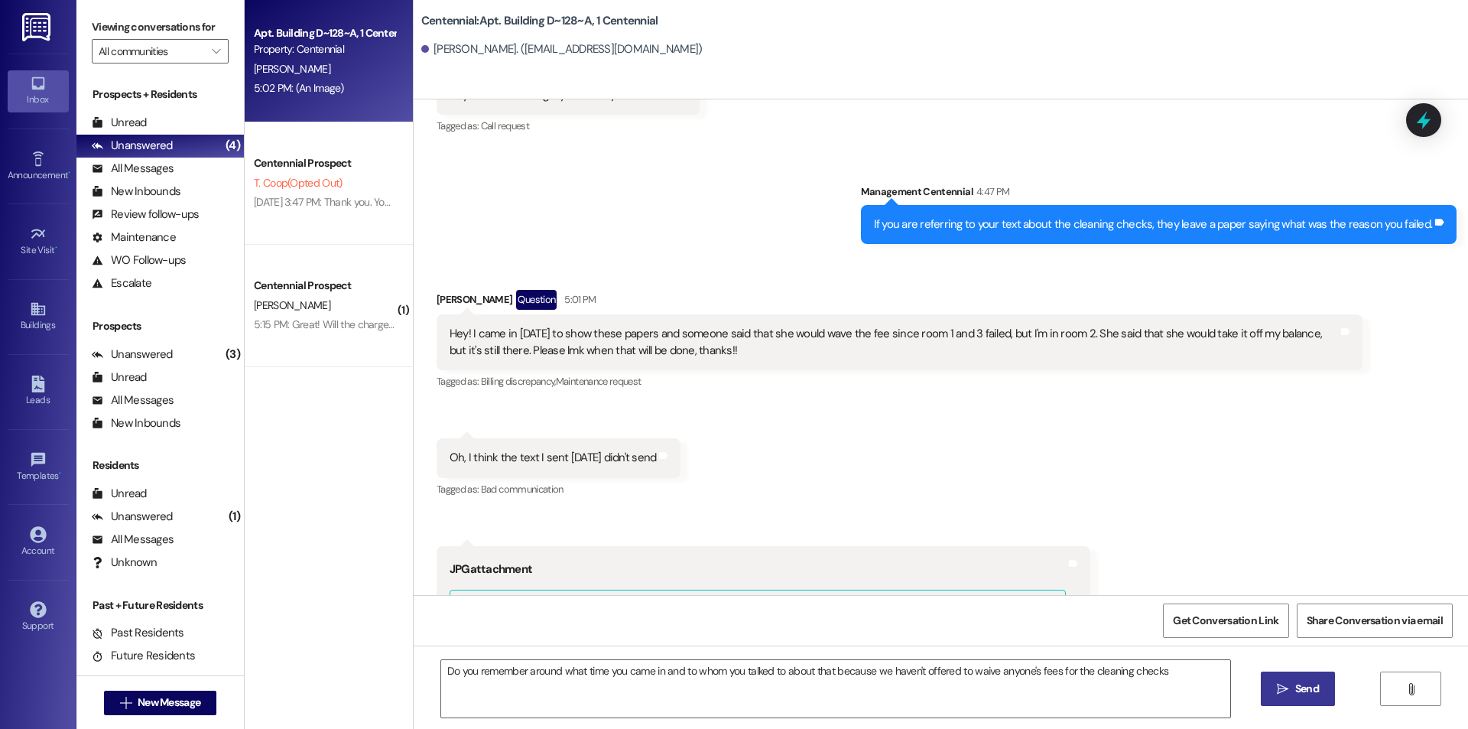
click at [1289, 683] on span " Send" at bounding box center [1298, 689] width 48 height 16
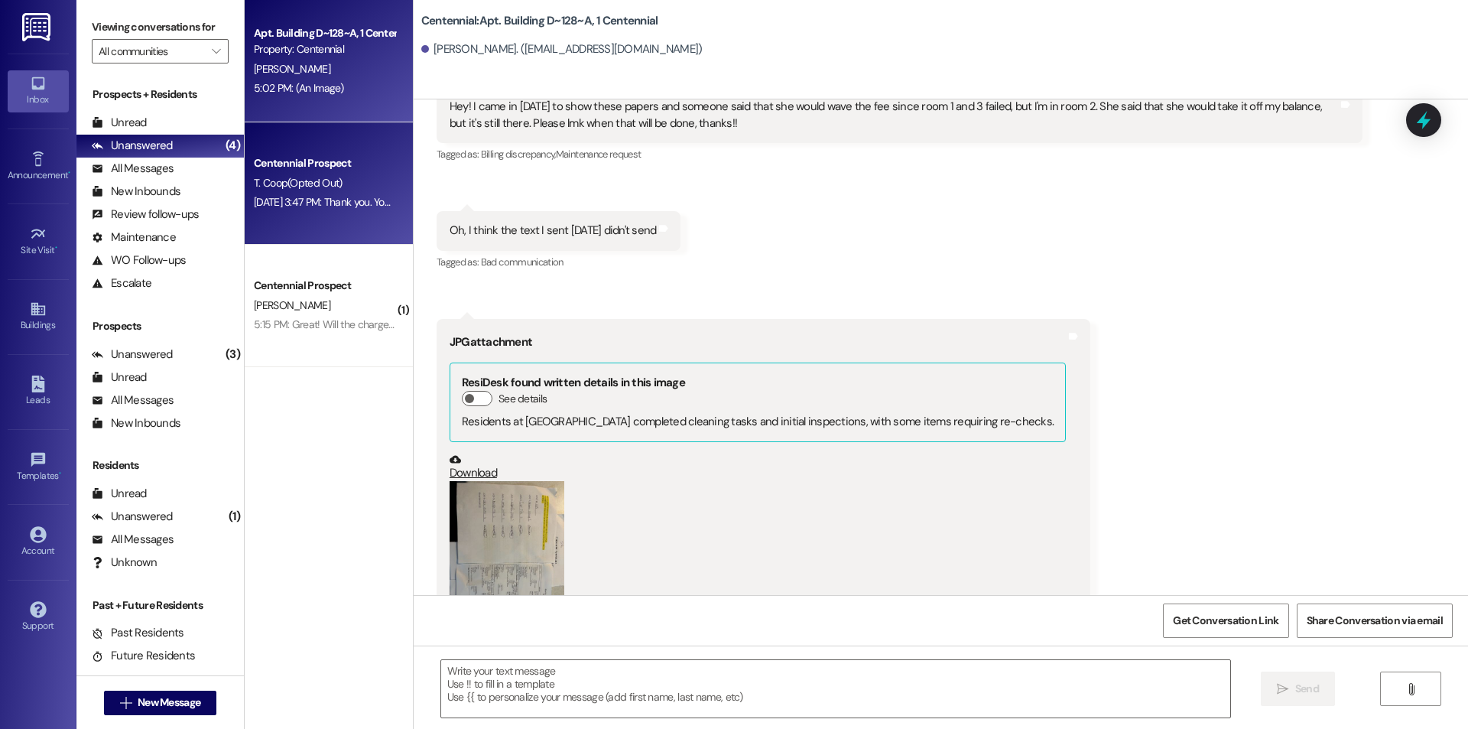
scroll to position [9716, 0]
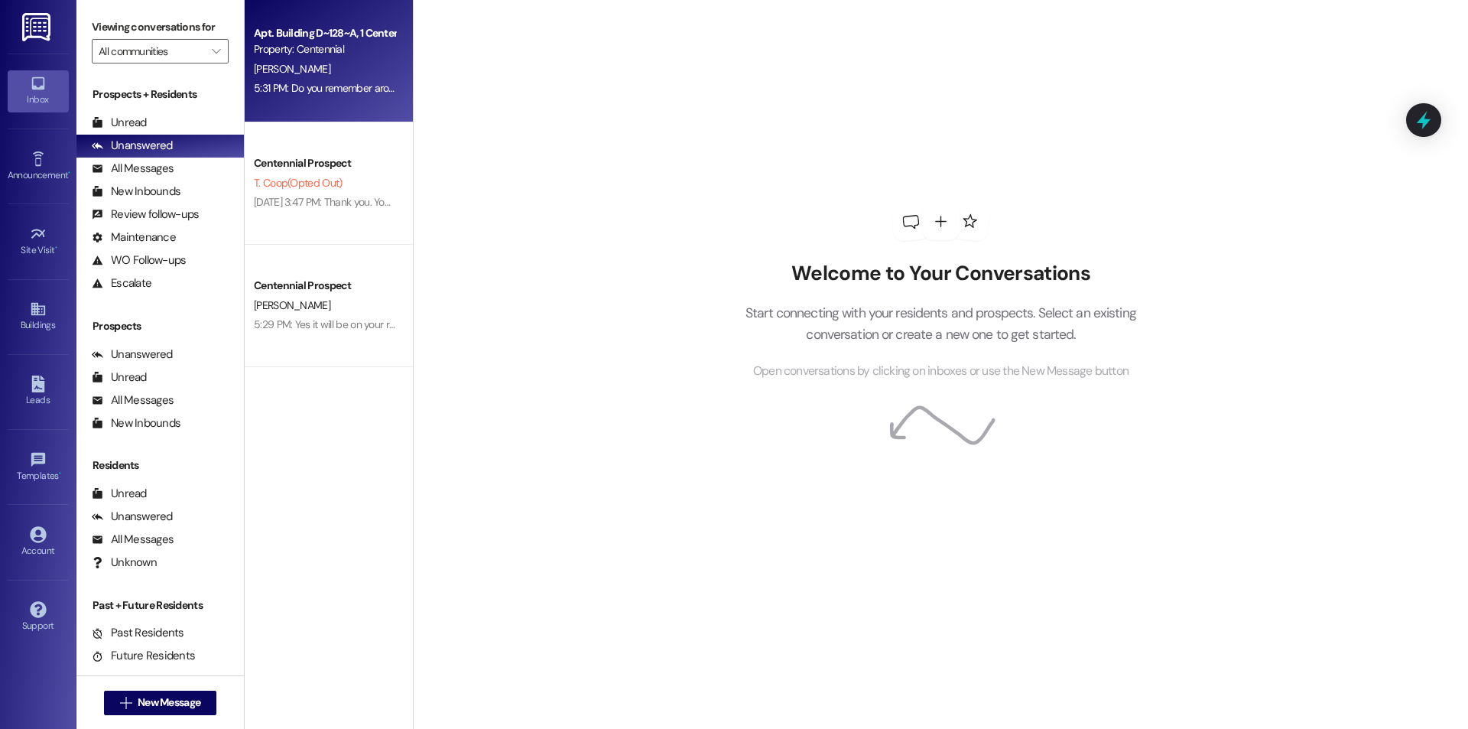
click at [346, 61] on div "A. Fife" at bounding box center [324, 69] width 145 height 19
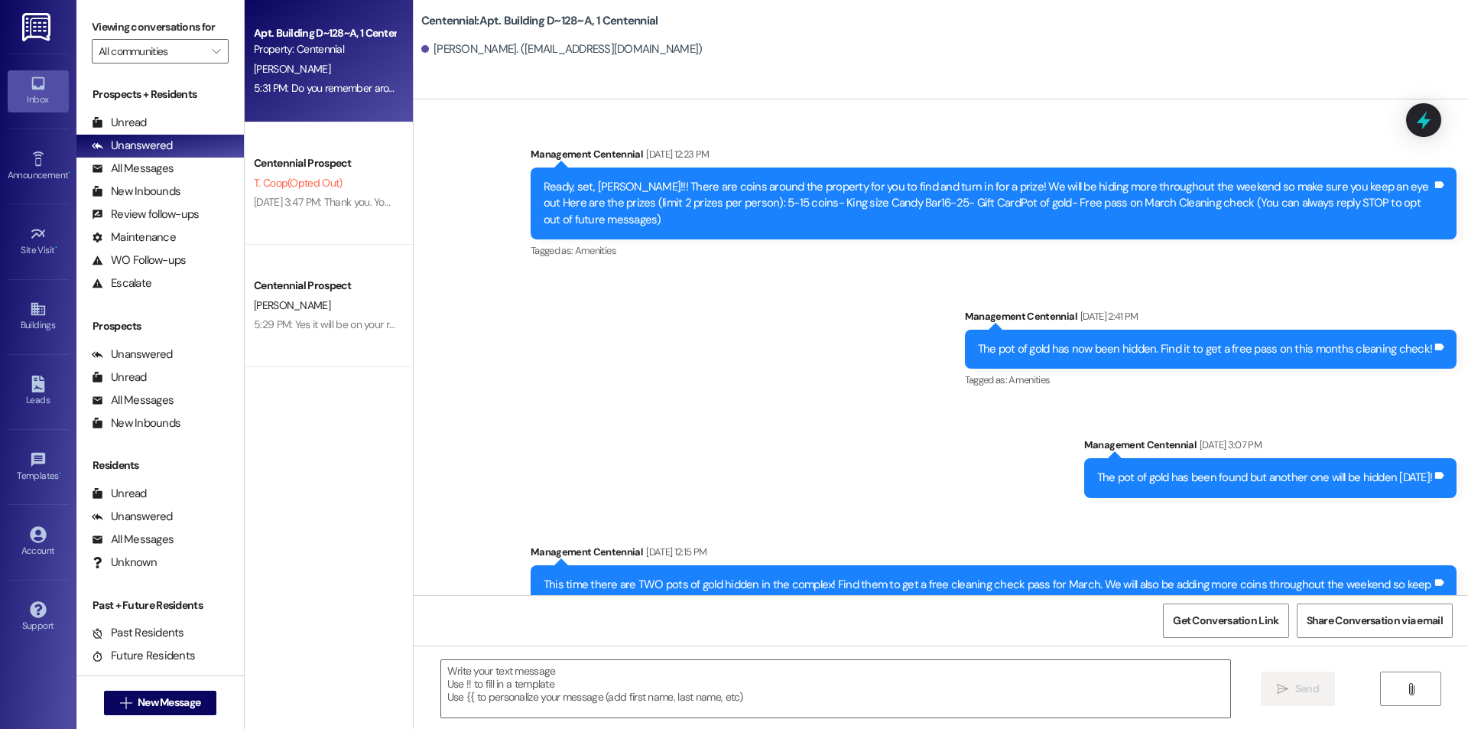
scroll to position [9716, 0]
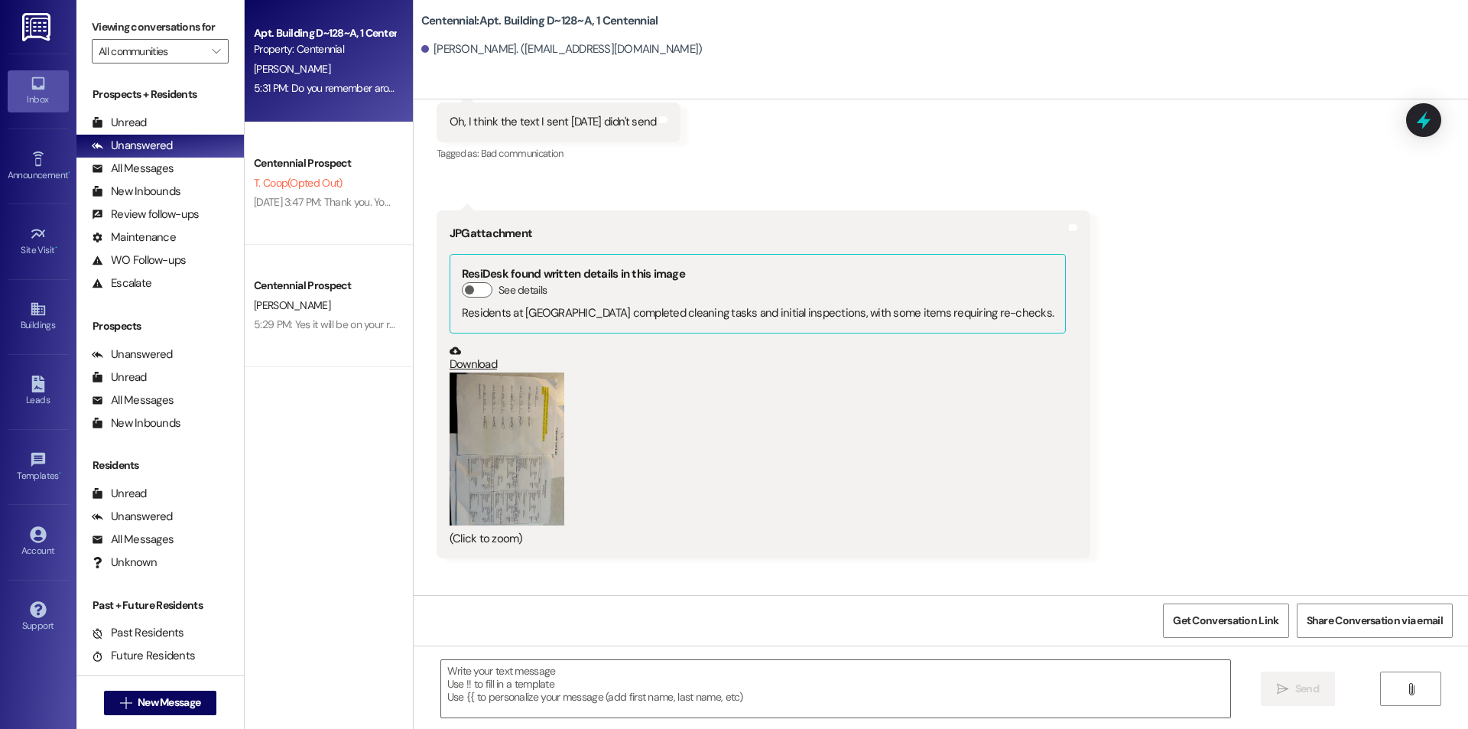
click at [529, 376] on button "Zoom image" at bounding box center [507, 448] width 115 height 153
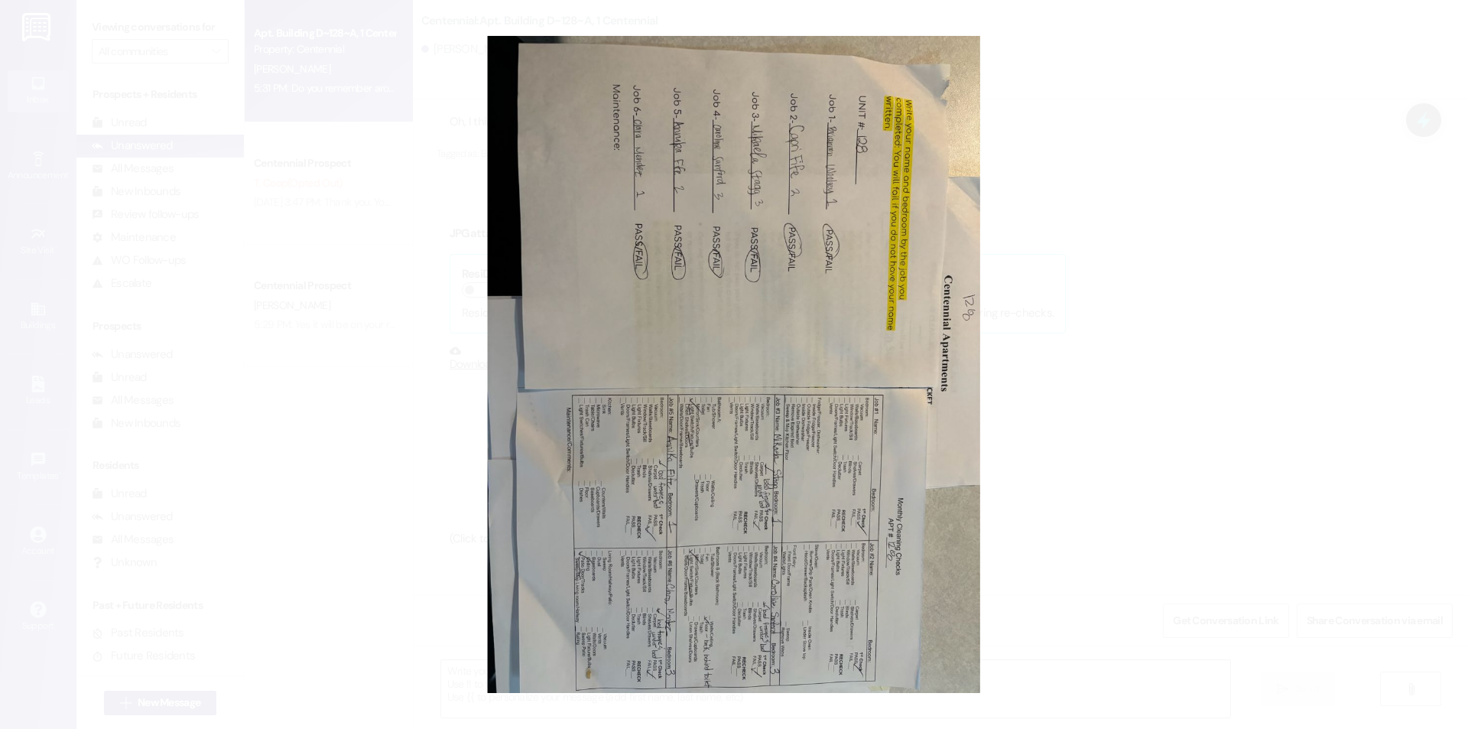
click at [1171, 285] on button "Unzoom image" at bounding box center [734, 364] width 1468 height 729
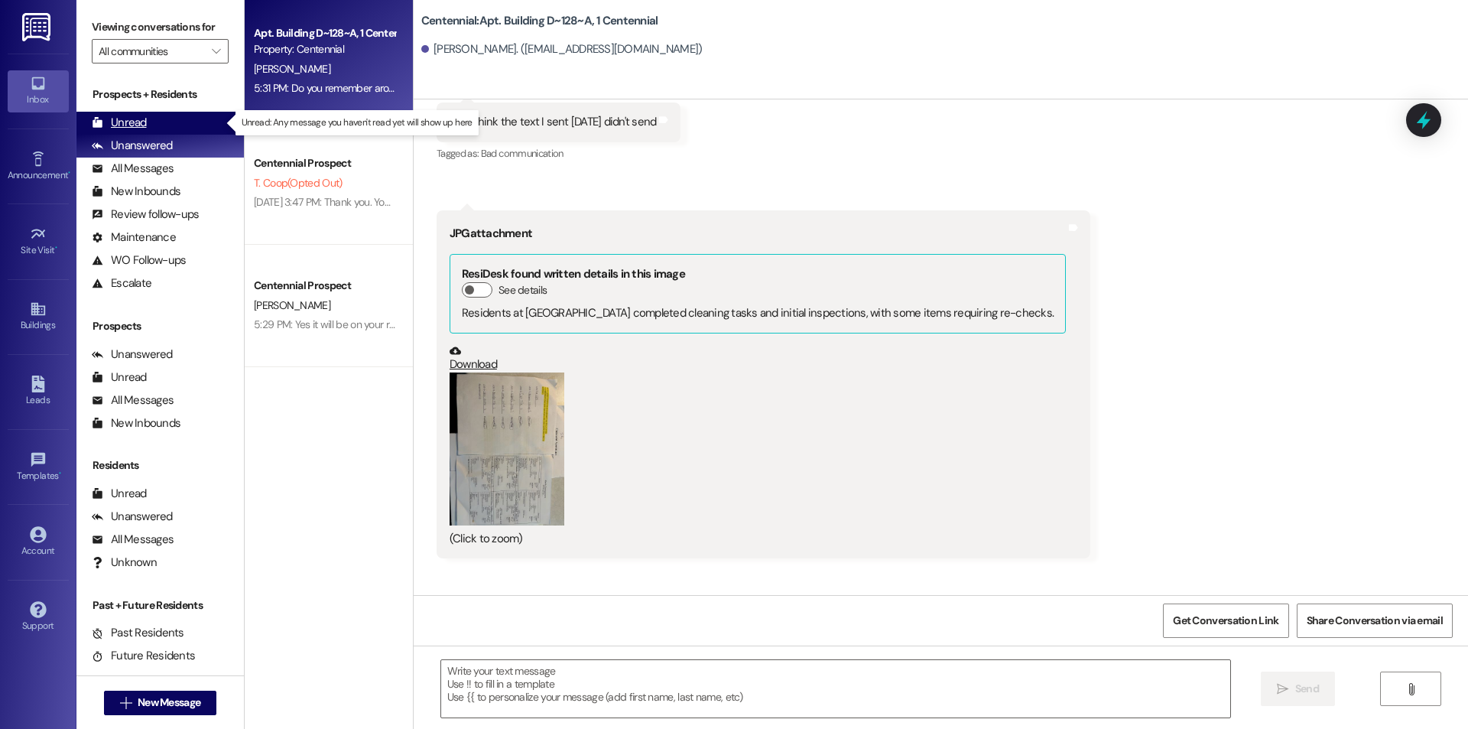
click at [157, 124] on div "Unread (0)" at bounding box center [159, 123] width 167 height 23
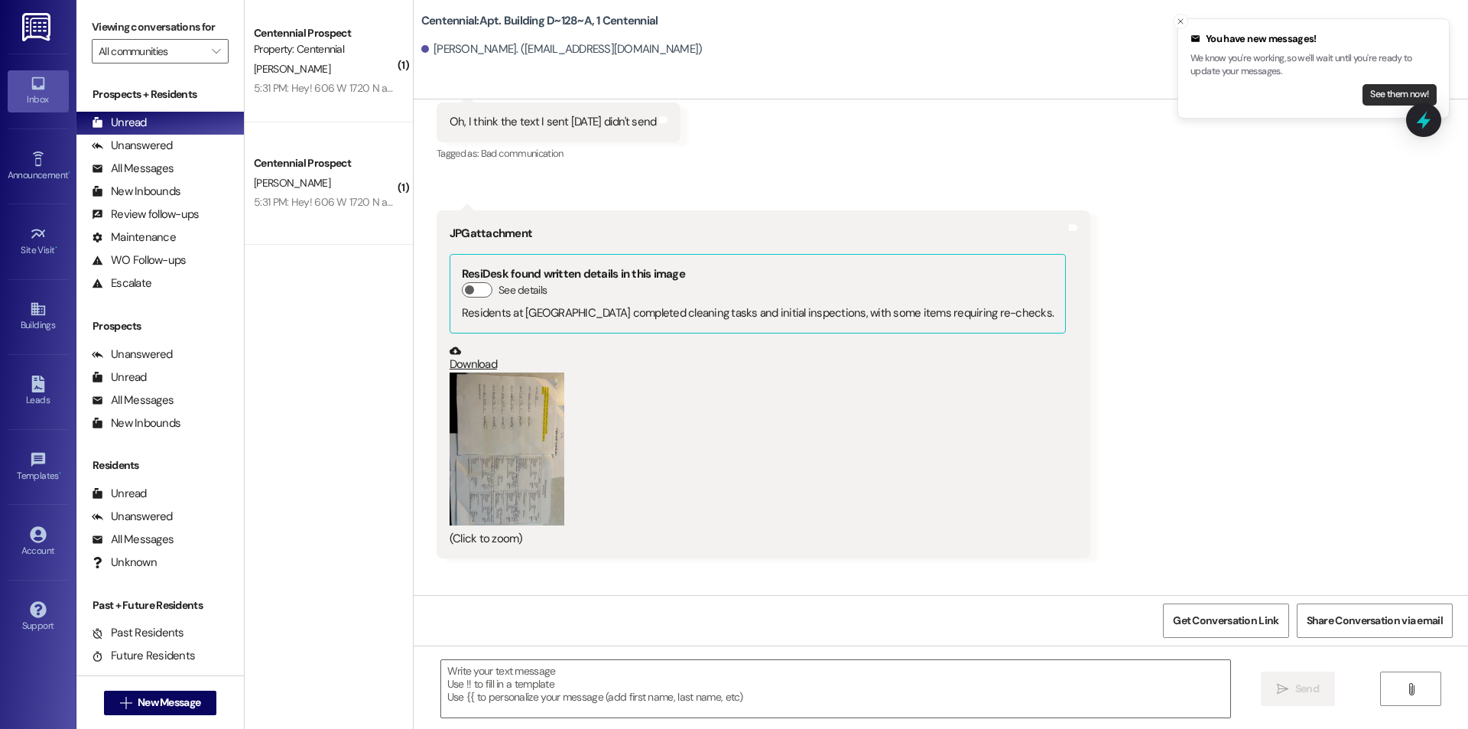
click at [1370, 93] on button "See them now!" at bounding box center [1400, 94] width 74 height 21
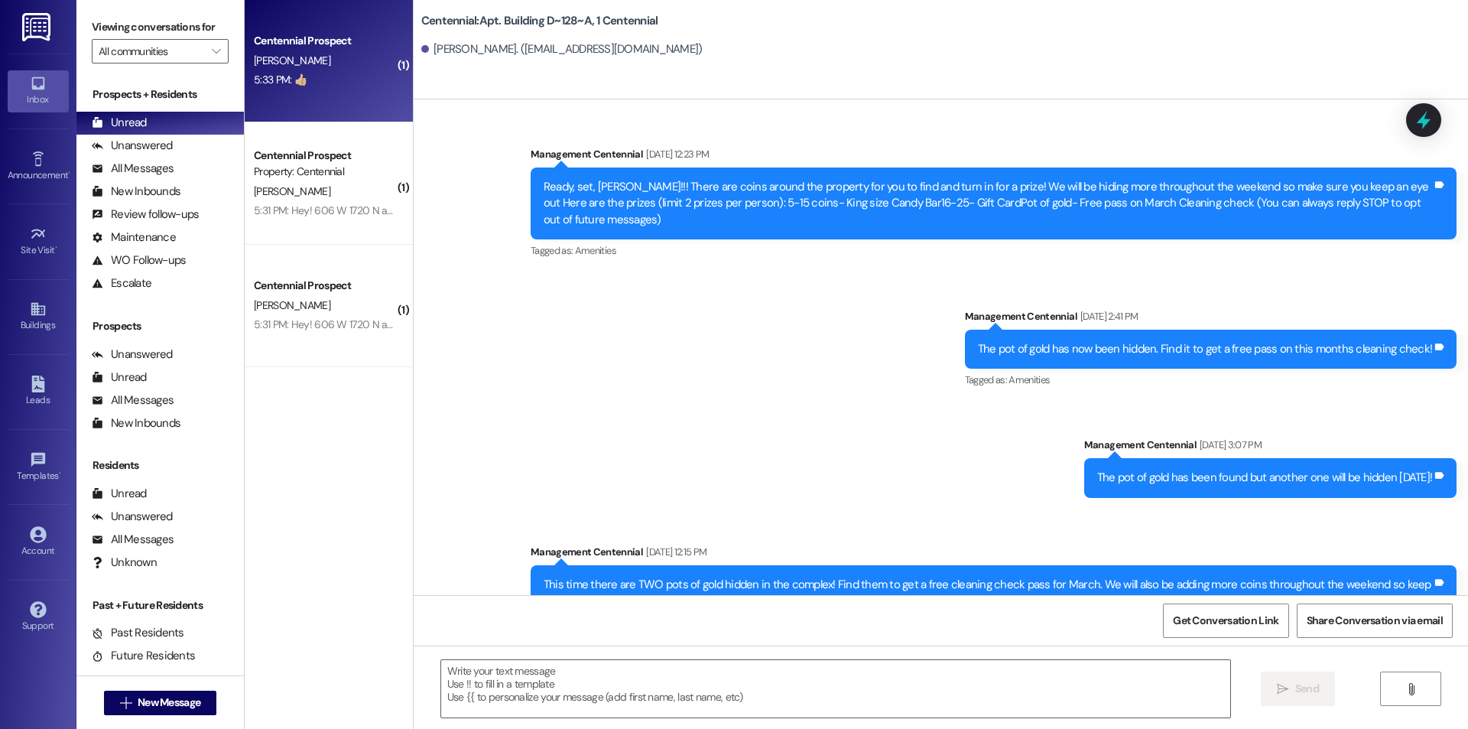
scroll to position [9609, 0]
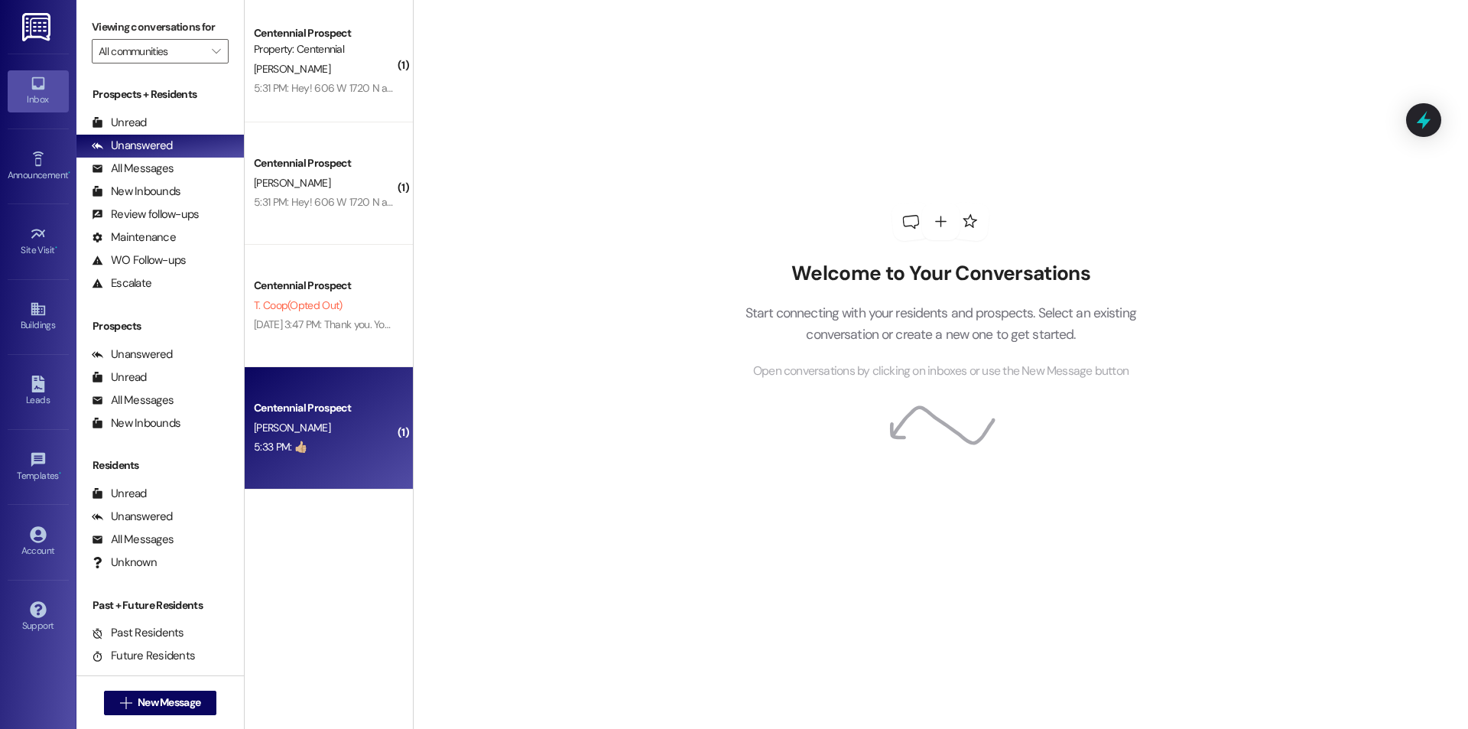
click at [336, 435] on div "[PERSON_NAME]" at bounding box center [324, 427] width 145 height 19
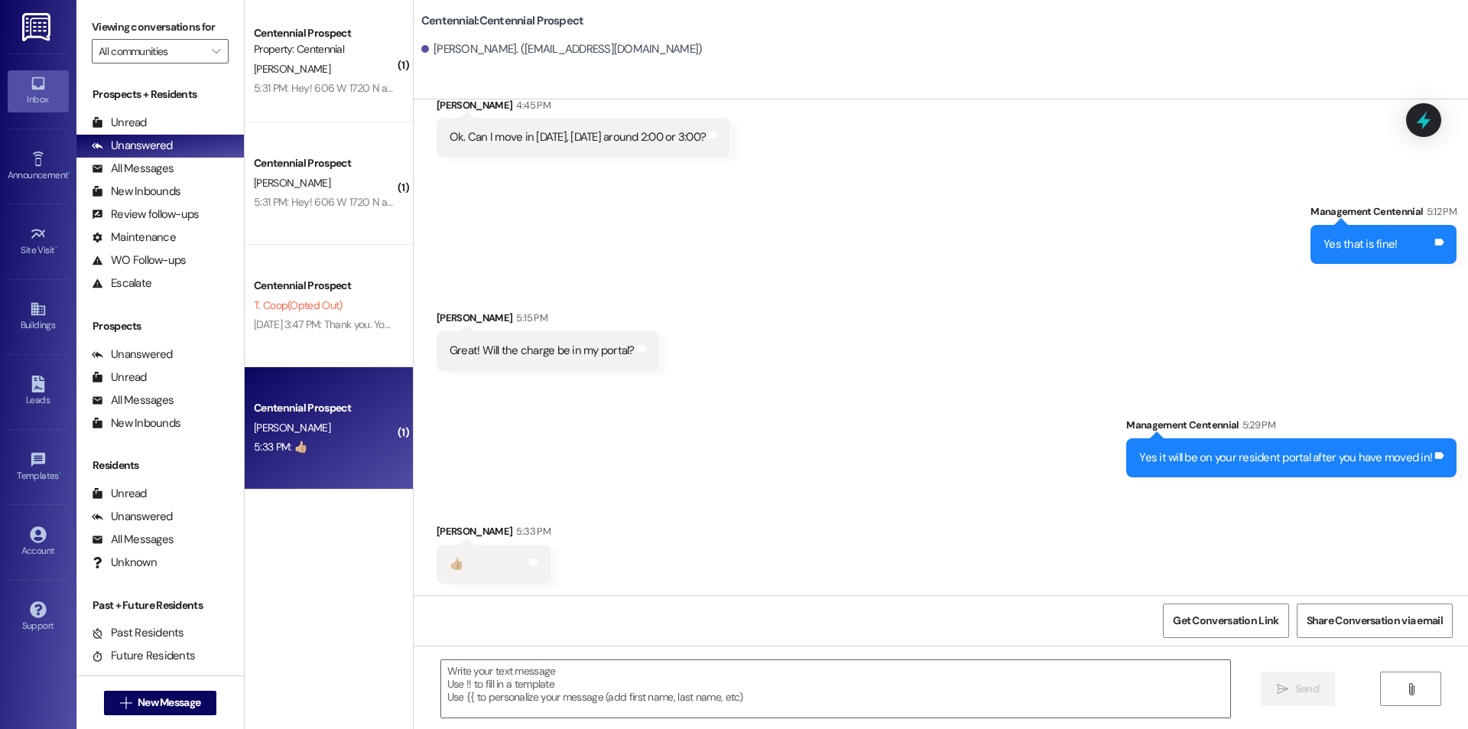
scroll to position [2743, 0]
click at [568, 682] on textarea at bounding box center [835, 688] width 789 height 57
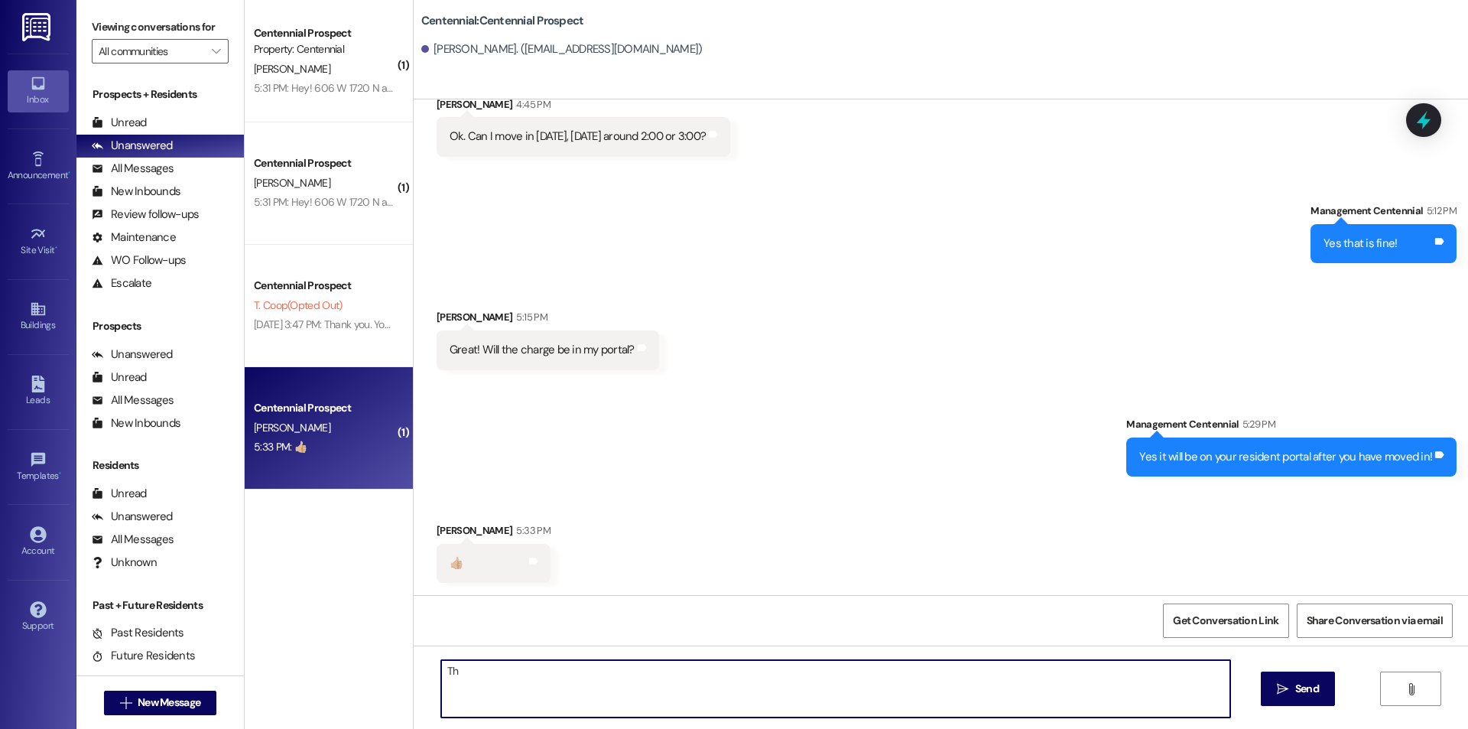
type textarea "T"
type textarea "O"
type textarea "sounds good!"
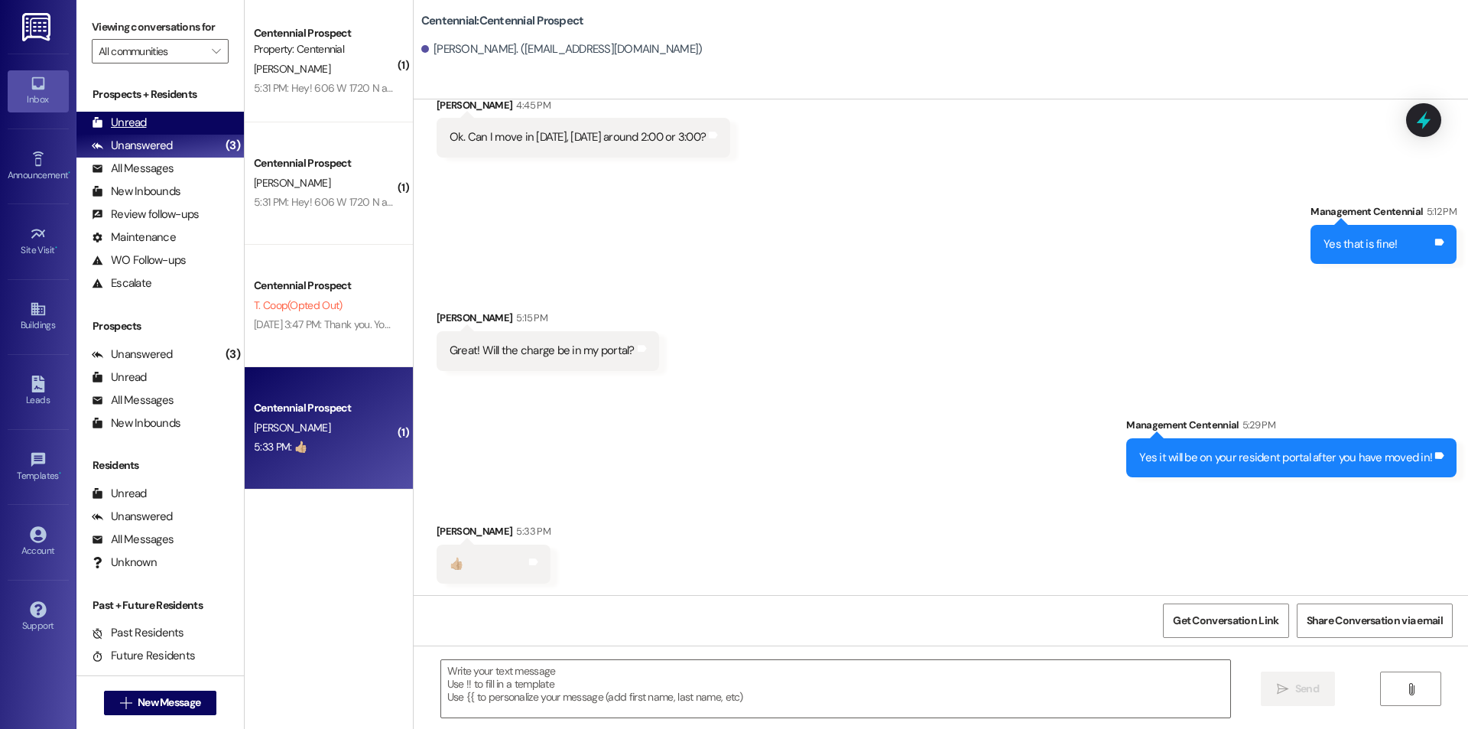
click at [143, 112] on div "Unread (0)" at bounding box center [159, 123] width 167 height 23
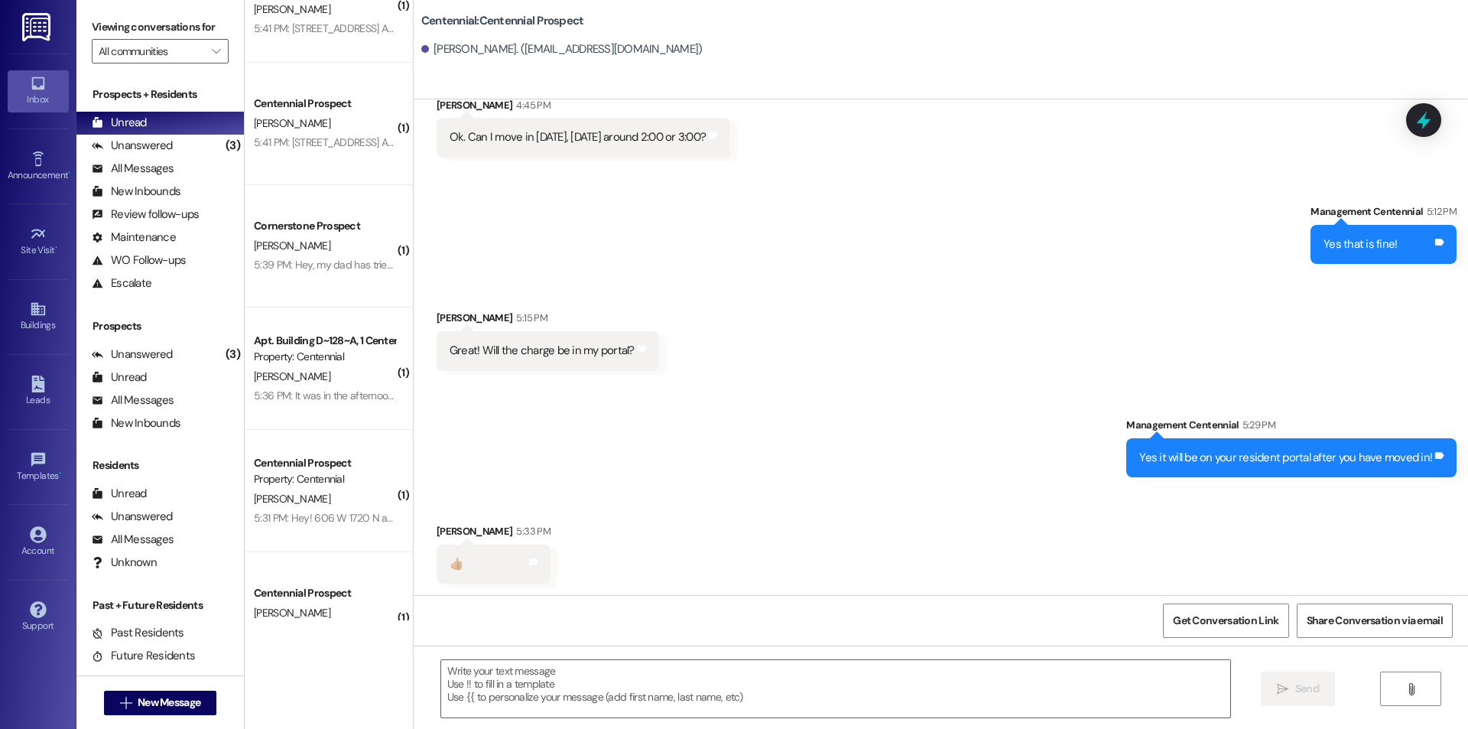
scroll to position [0, 0]
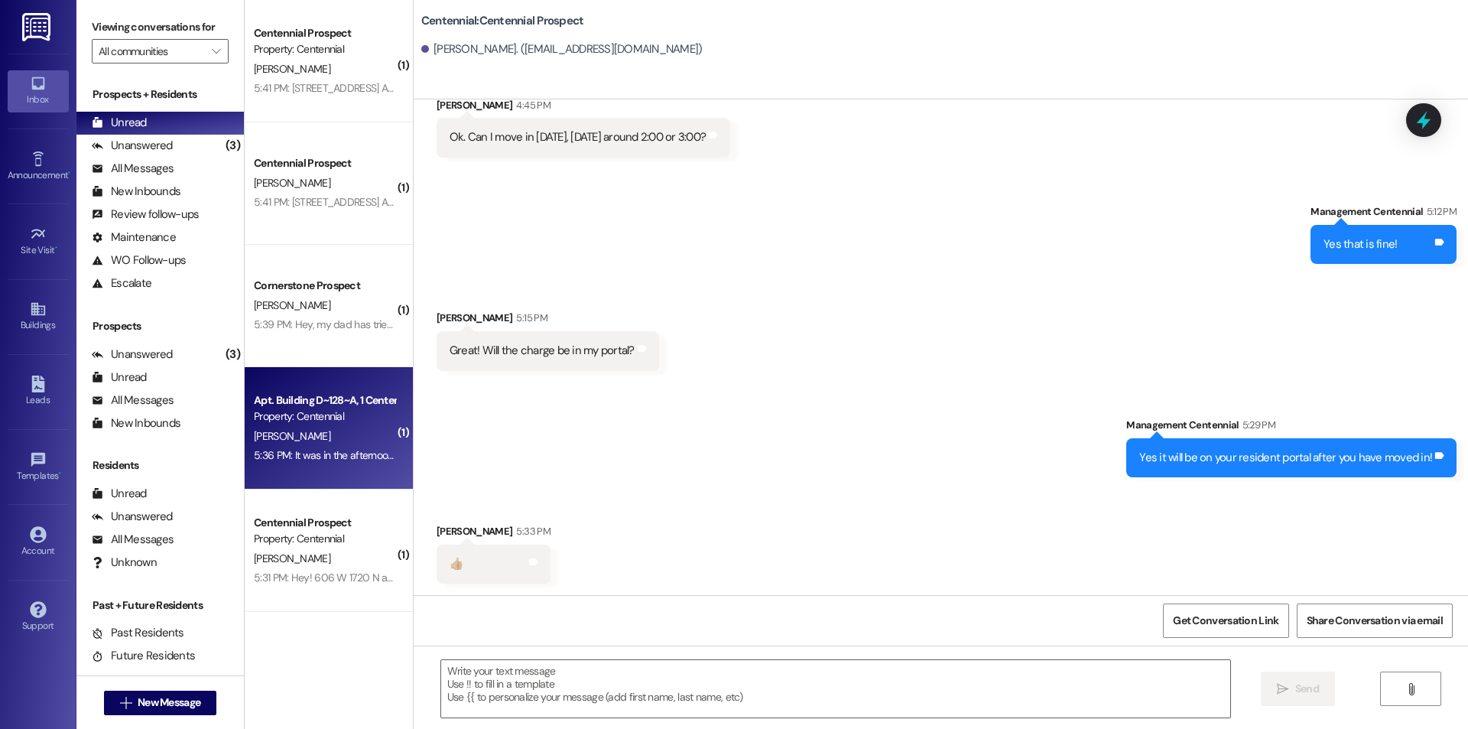
click at [321, 444] on div "A. Fife" at bounding box center [324, 436] width 145 height 19
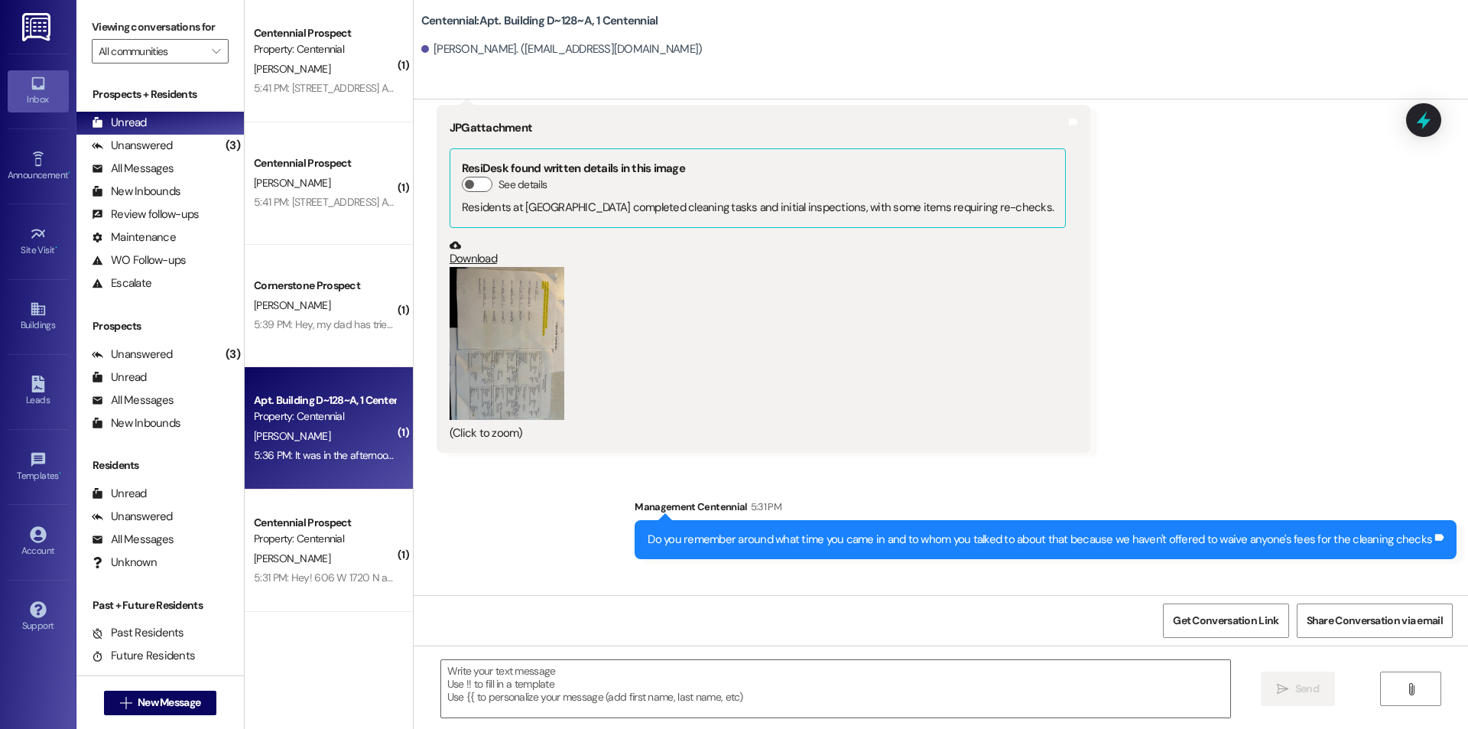
scroll to position [9848, 0]
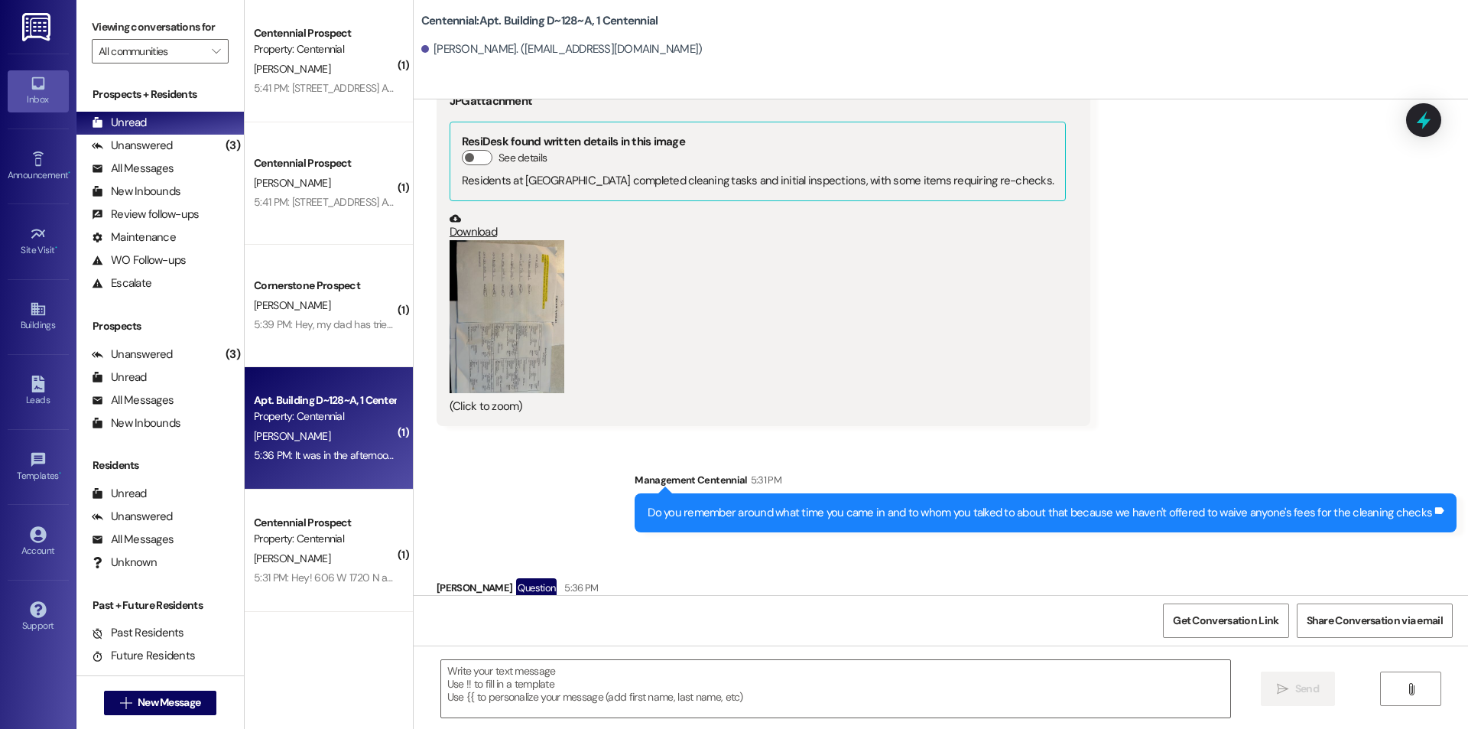
click at [480, 240] on button "Zoom image" at bounding box center [507, 316] width 115 height 153
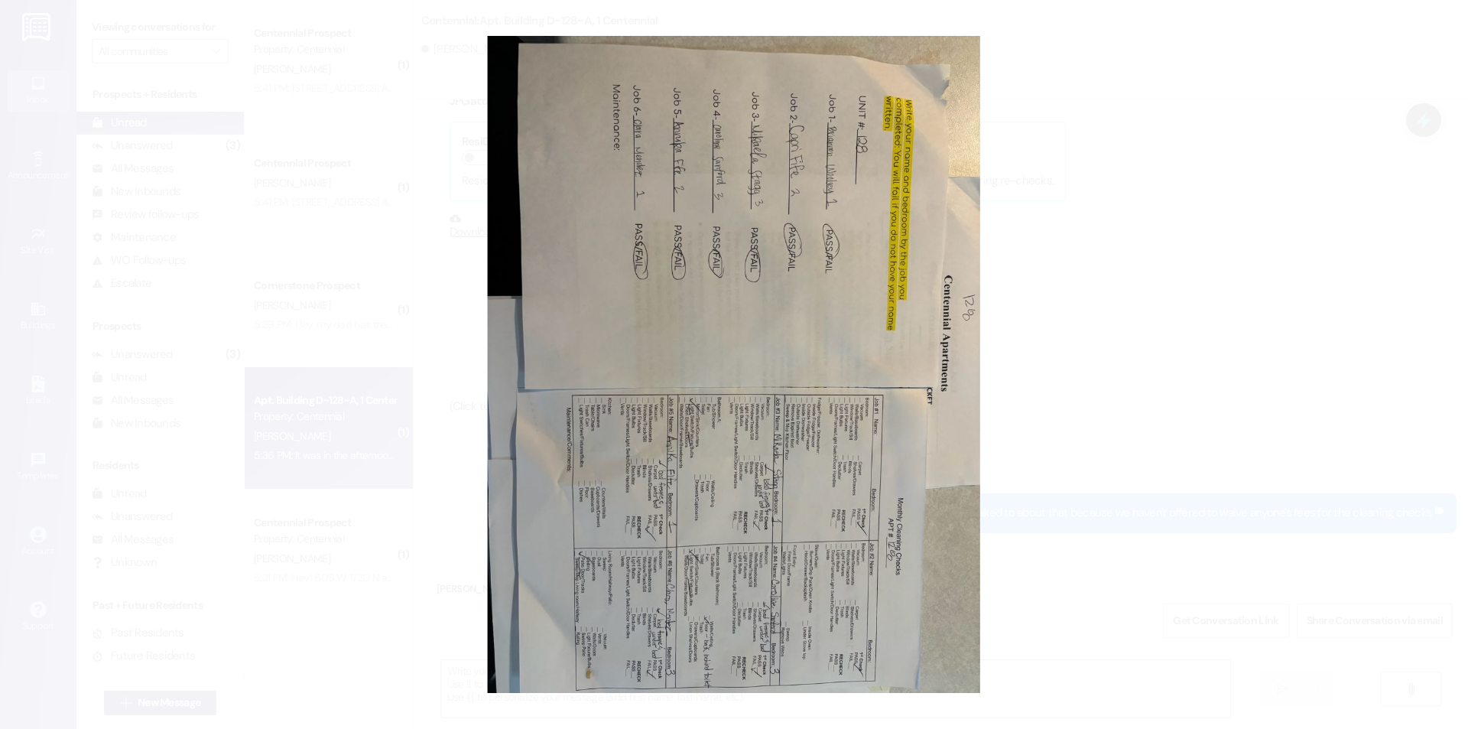
click at [1180, 363] on button "Unzoom image" at bounding box center [734, 364] width 1468 height 729
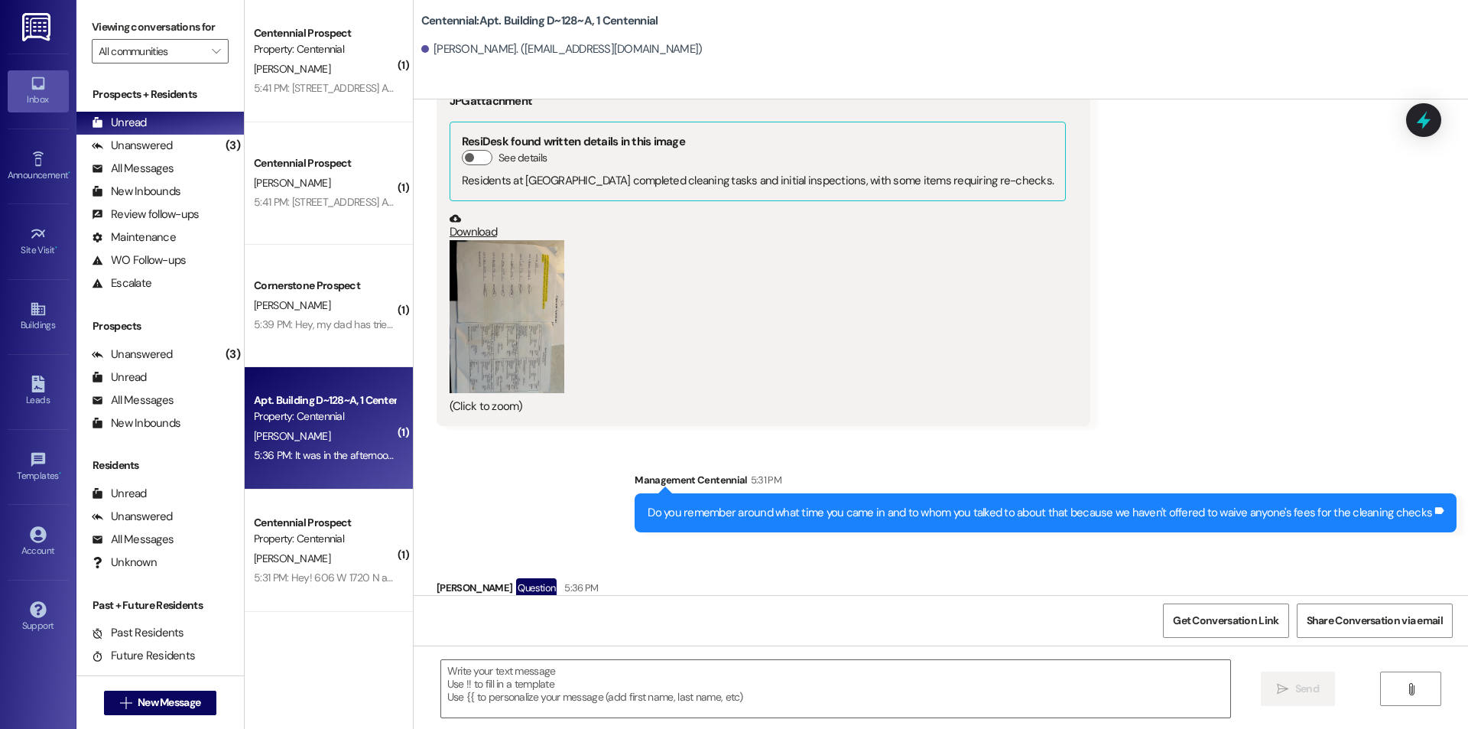
click at [537, 240] on button "Zoom image" at bounding box center [507, 316] width 115 height 153
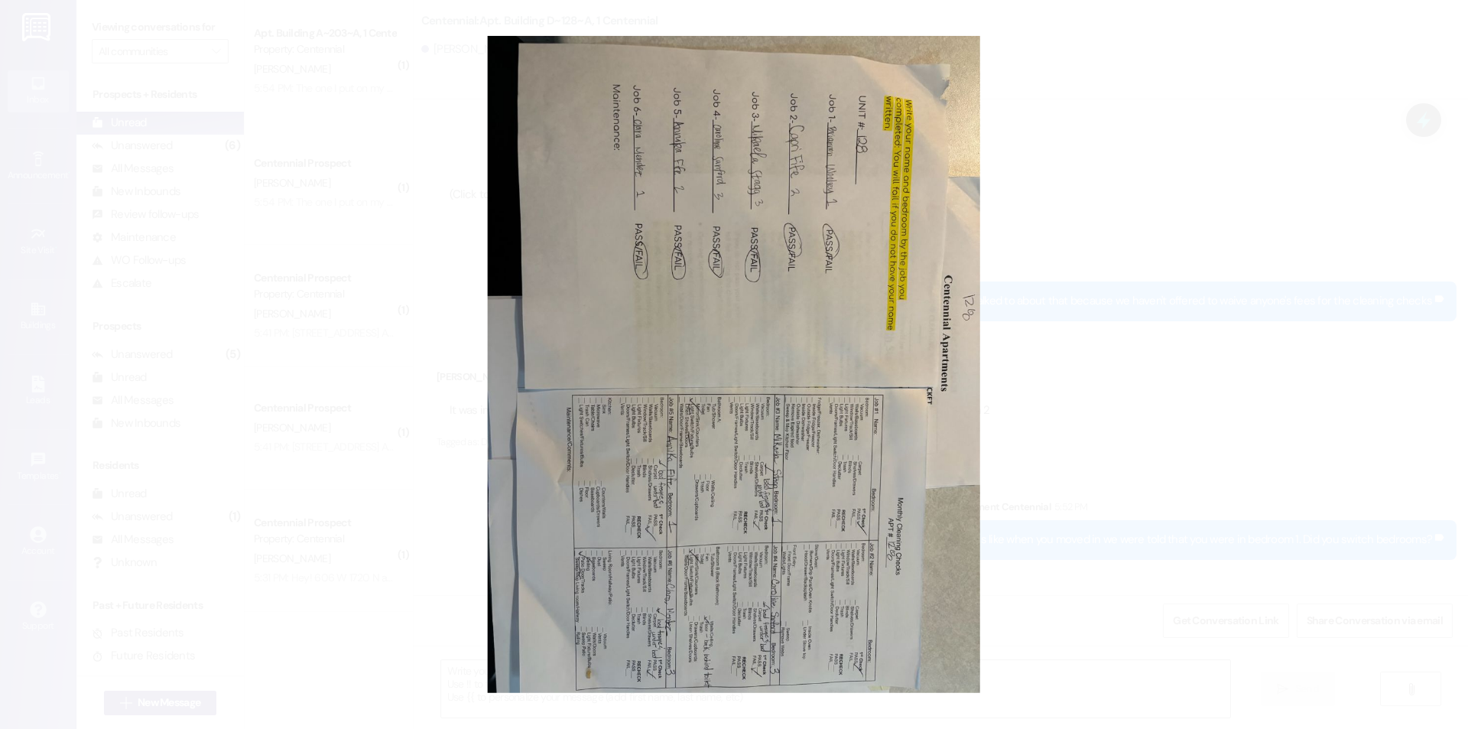
scroll to position [10061, 0]
click at [1276, 168] on button "Unzoom image" at bounding box center [734, 364] width 1468 height 729
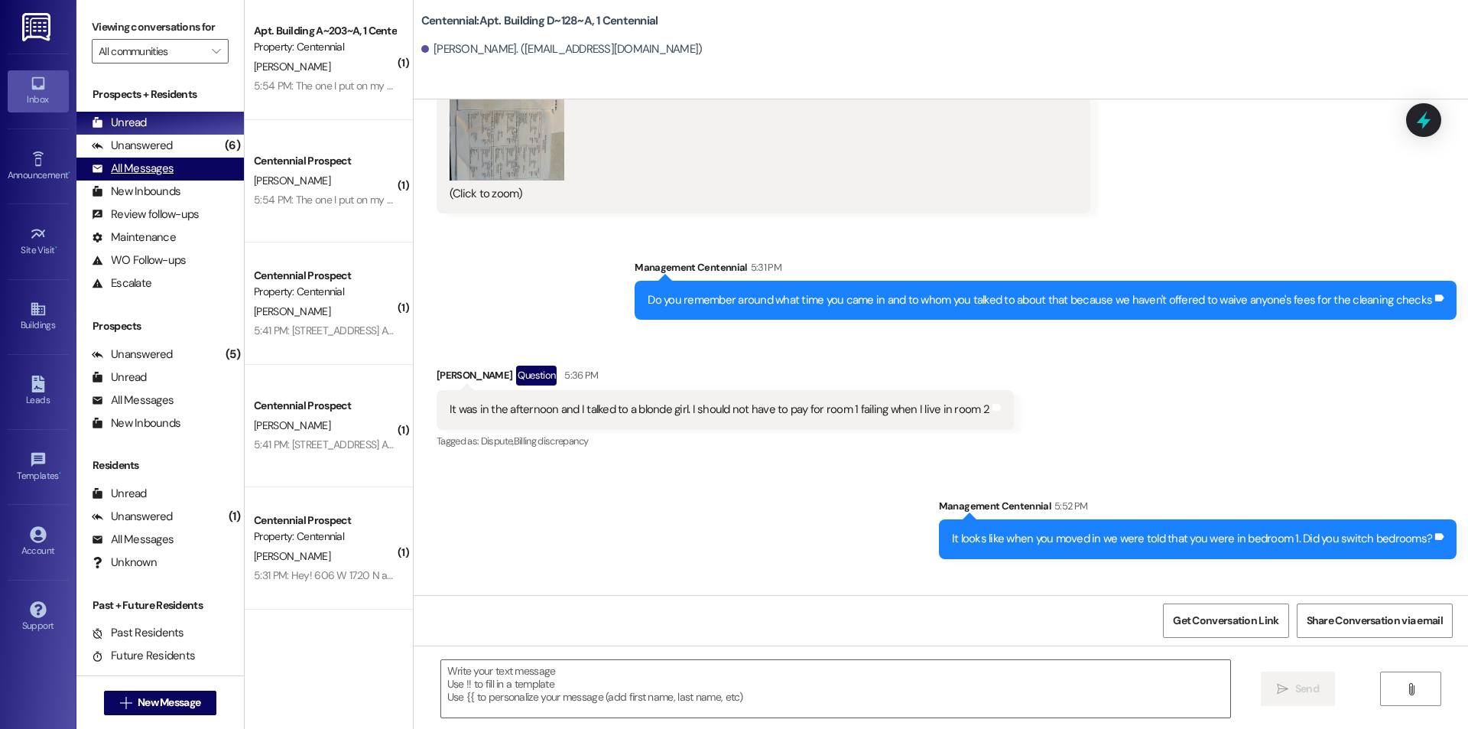
scroll to position [0, 0]
click at [155, 129] on div "Unread (0)" at bounding box center [159, 123] width 167 height 23
